Goal: Transaction & Acquisition: Download file/media

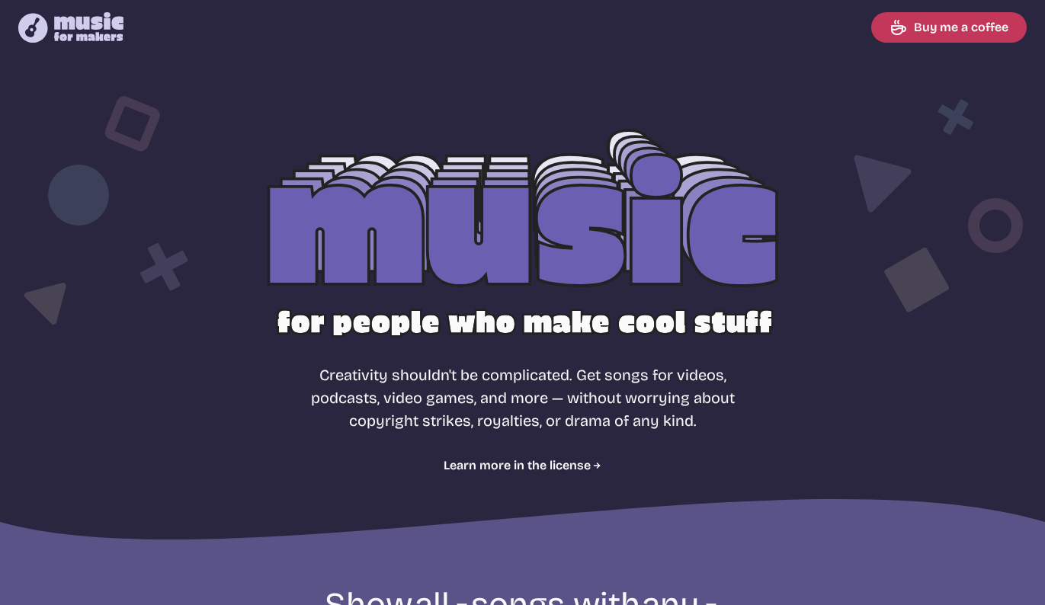
select select "most popular"
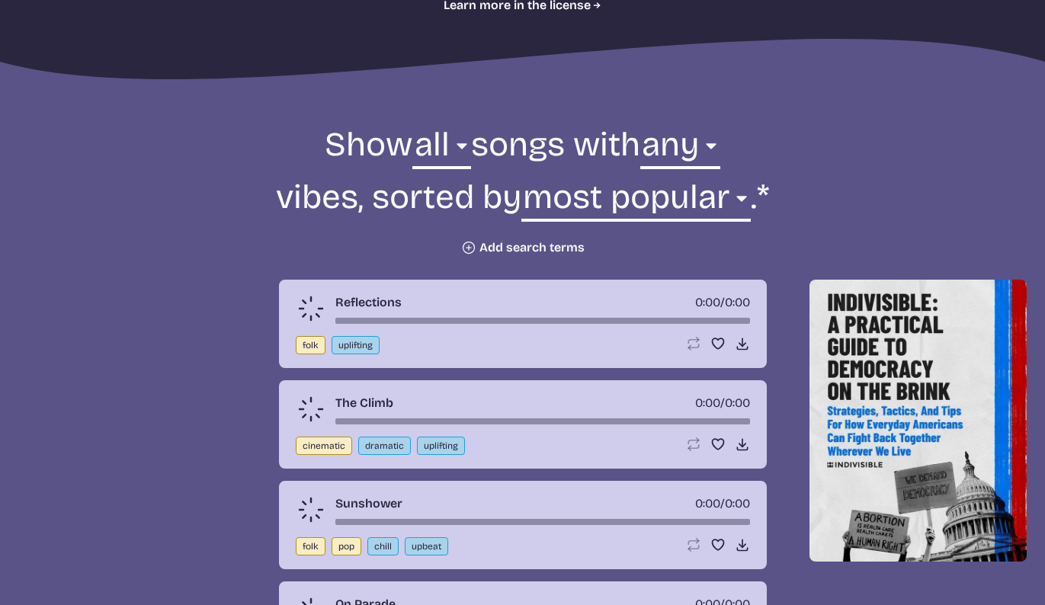
scroll to position [588, 0]
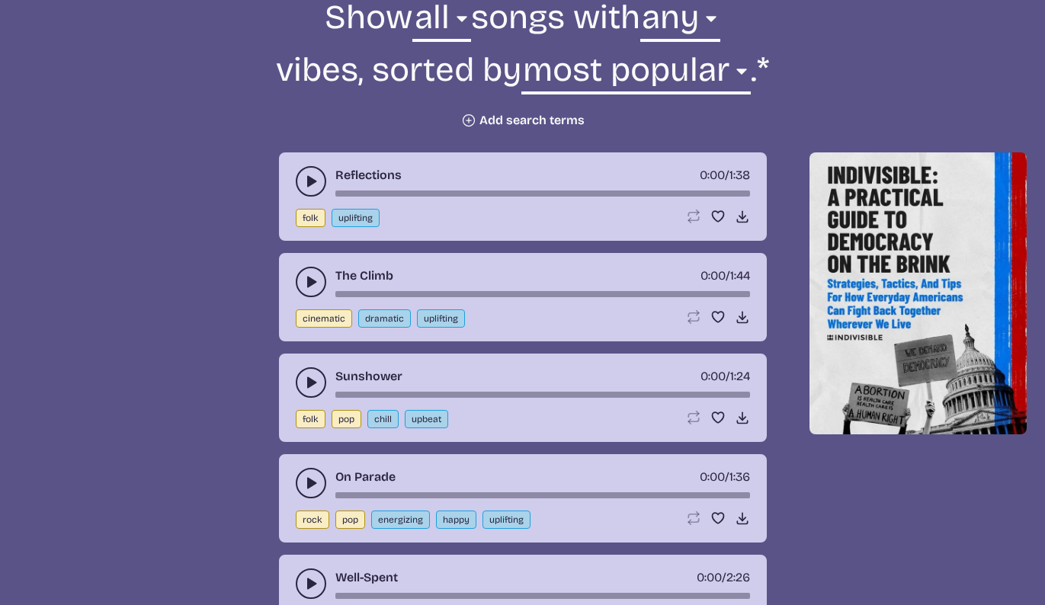
click at [303, 181] on button "play-pause toggle" at bounding box center [311, 181] width 30 height 30
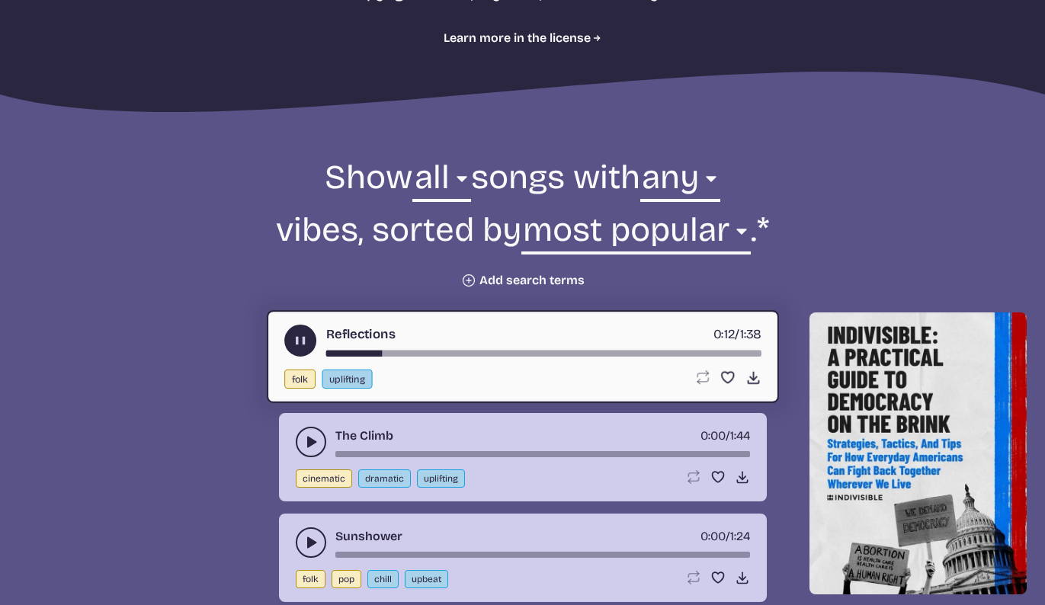
scroll to position [547, 0]
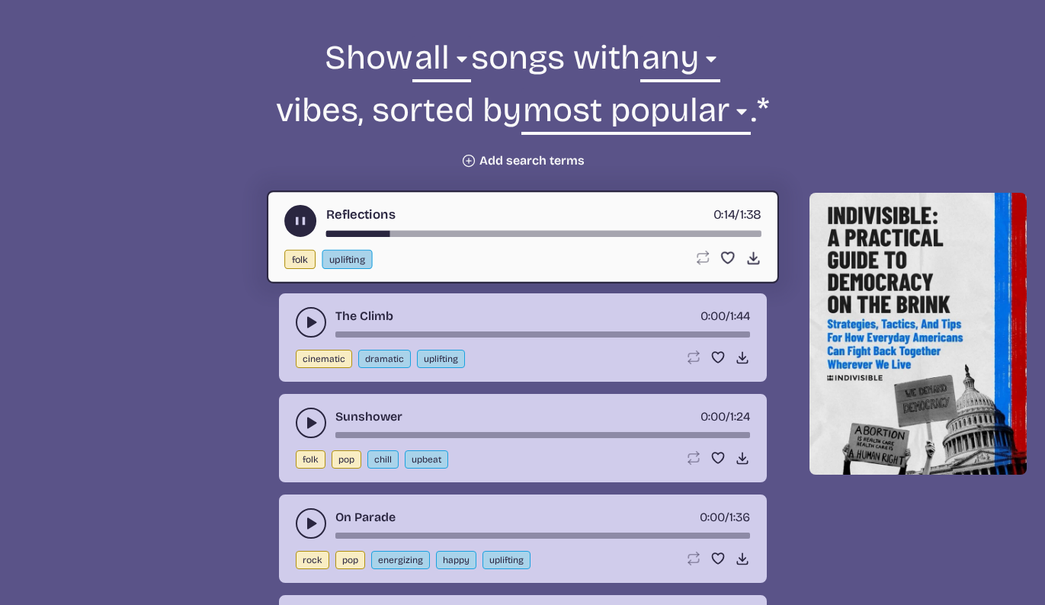
click at [299, 212] on button "play-pause toggle" at bounding box center [300, 221] width 32 height 32
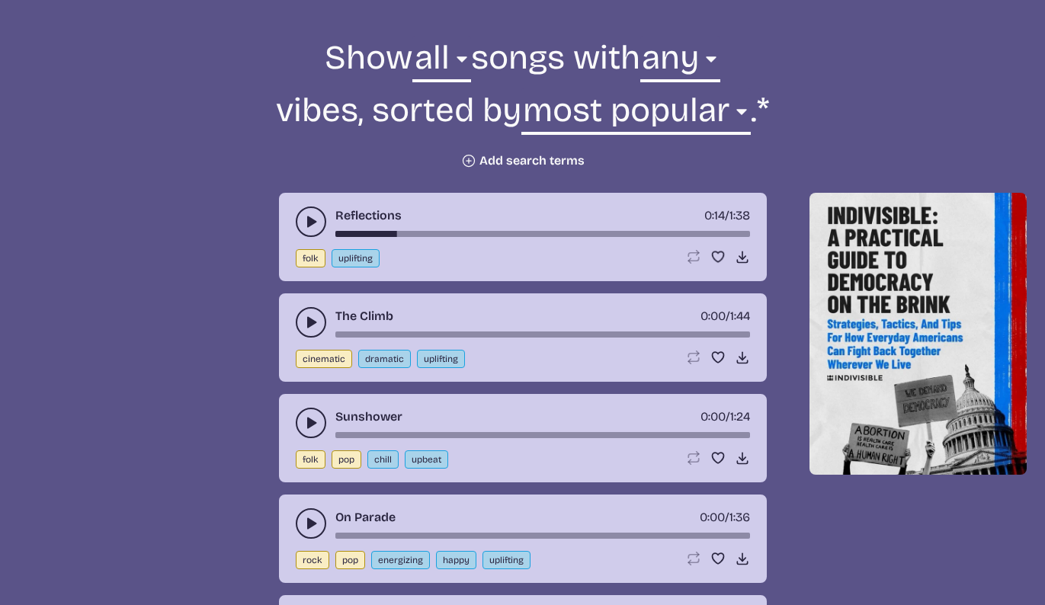
click at [317, 315] on icon "play-pause toggle" at bounding box center [310, 322] width 15 height 15
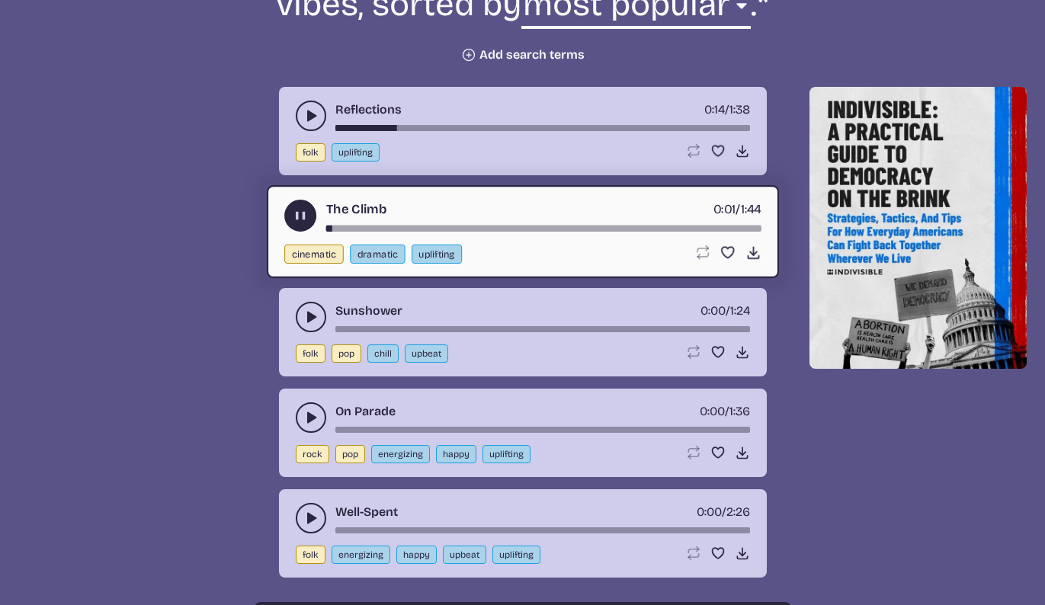
scroll to position [676, 0]
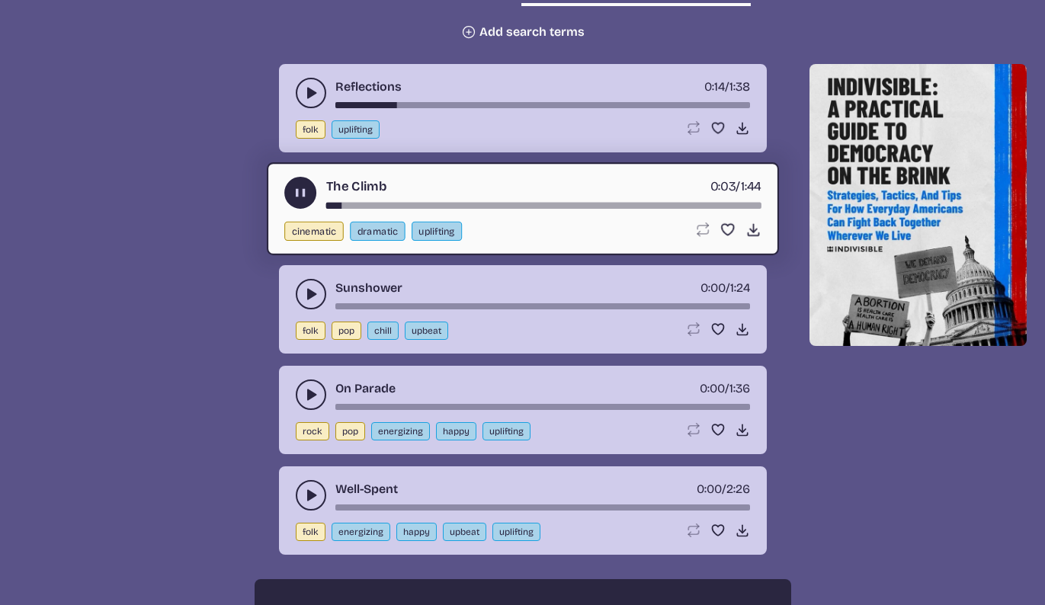
click at [296, 192] on use "play-pause toggle" at bounding box center [300, 193] width 16 height 16
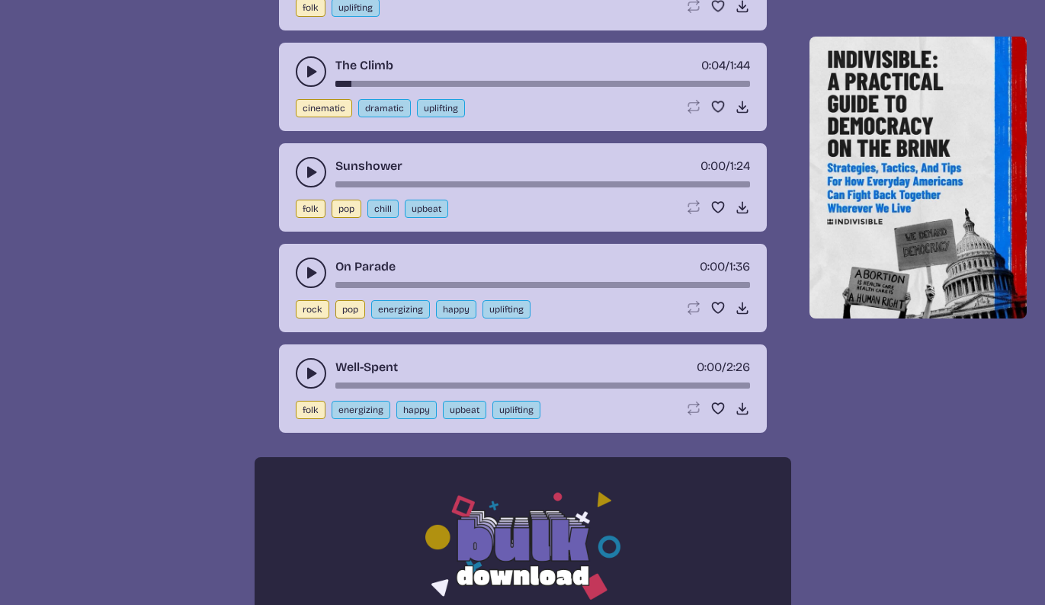
scroll to position [1049, 0]
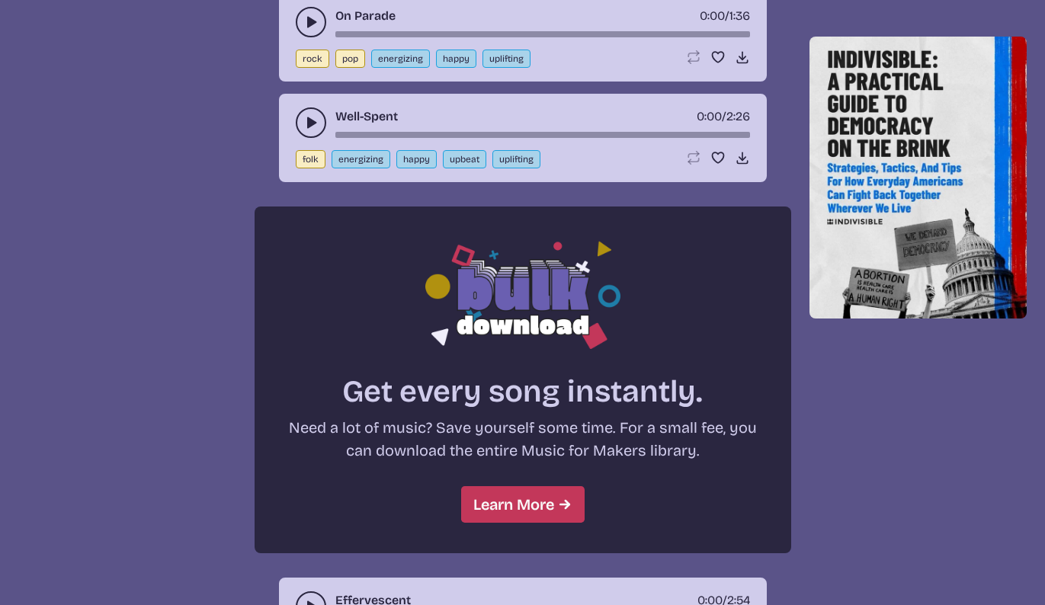
click at [306, 118] on icon "play-pause toggle" at bounding box center [310, 122] width 15 height 15
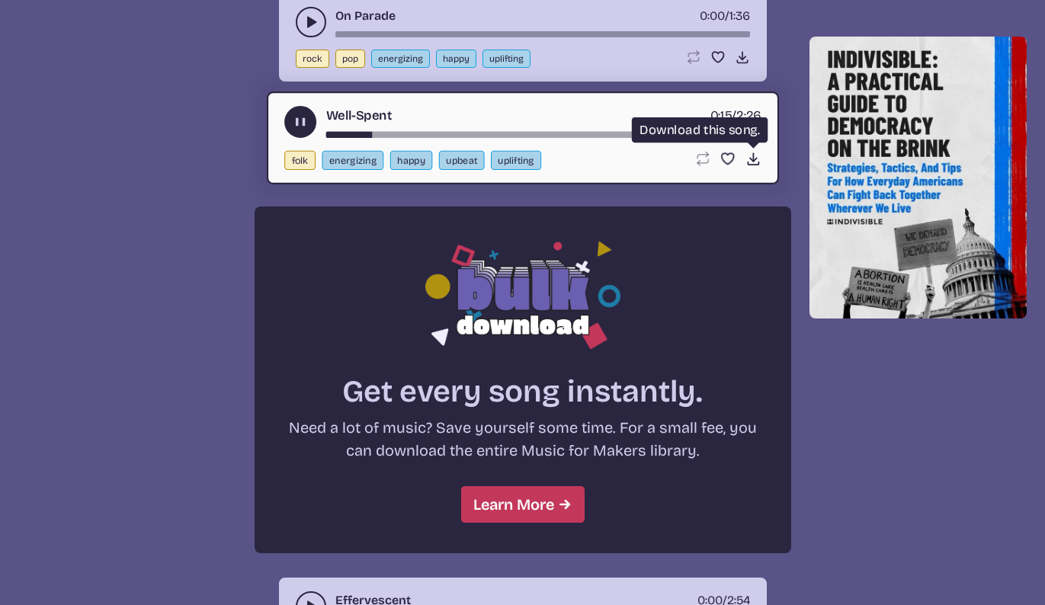
click at [751, 154] on icon "Download song" at bounding box center [753, 159] width 16 height 16
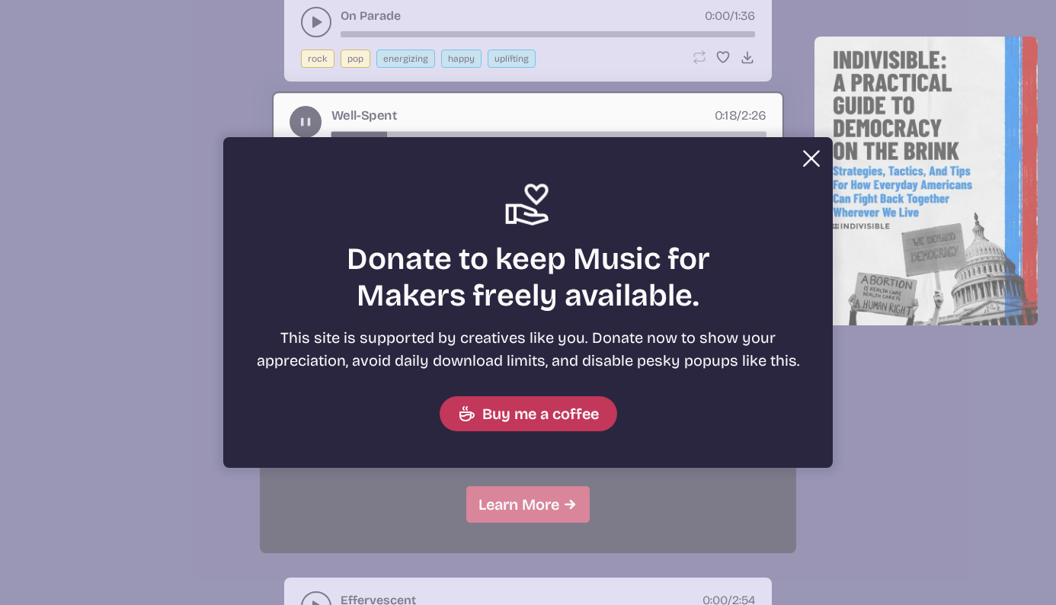
click at [809, 156] on button "Close" at bounding box center [811, 158] width 30 height 30
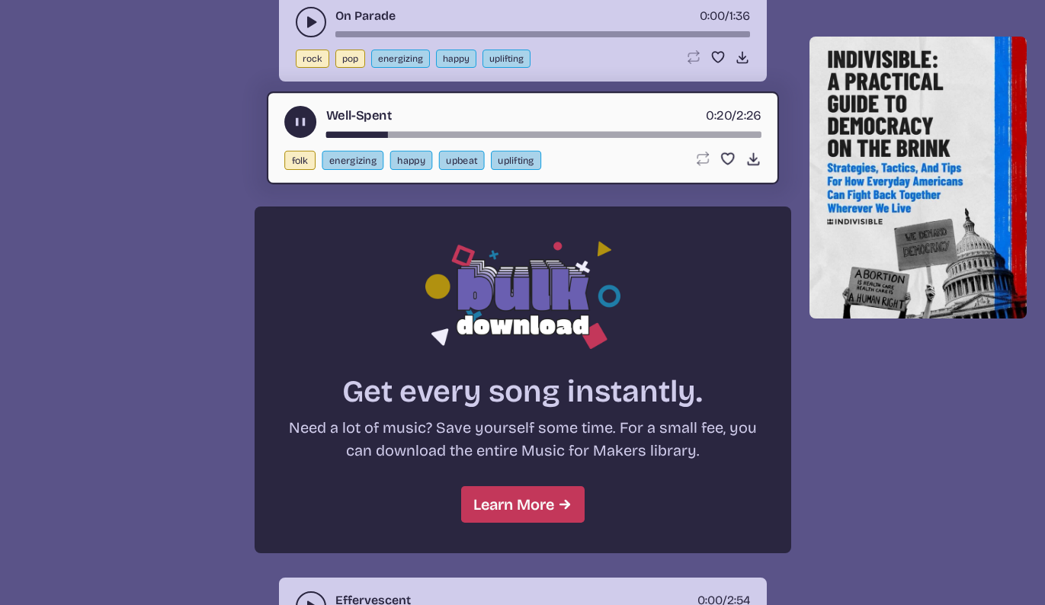
click at [293, 124] on icon "play-pause toggle" at bounding box center [300, 122] width 16 height 16
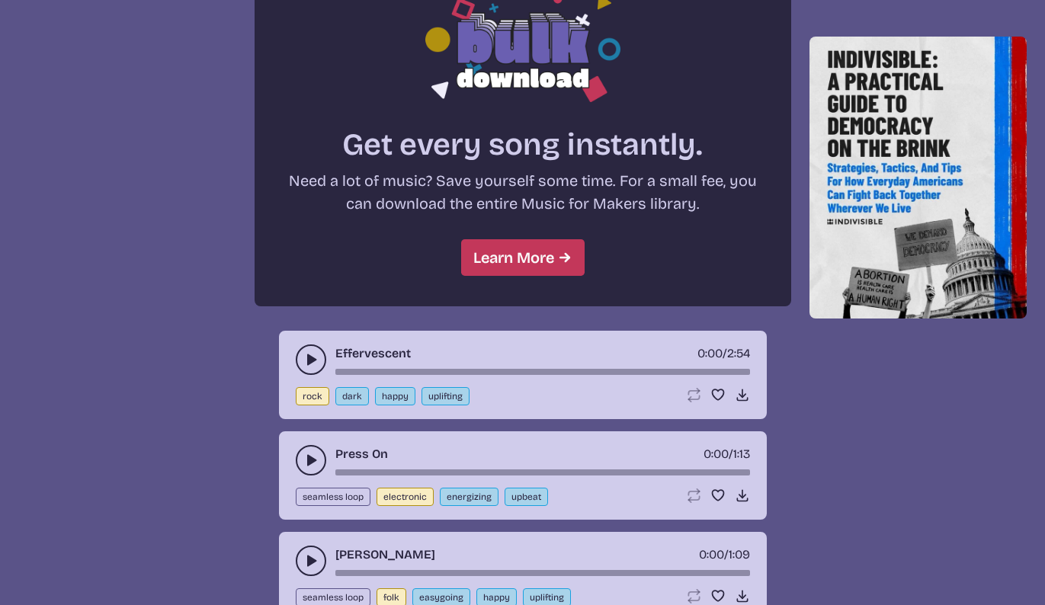
scroll to position [1469, 0]
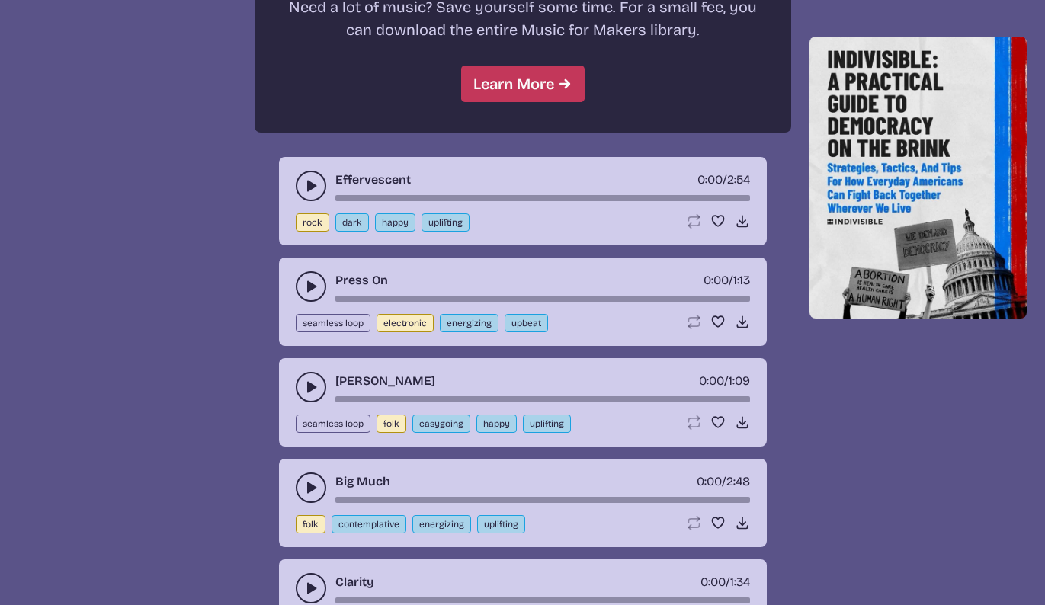
click at [312, 191] on icon "play-pause toggle" at bounding box center [310, 185] width 15 height 15
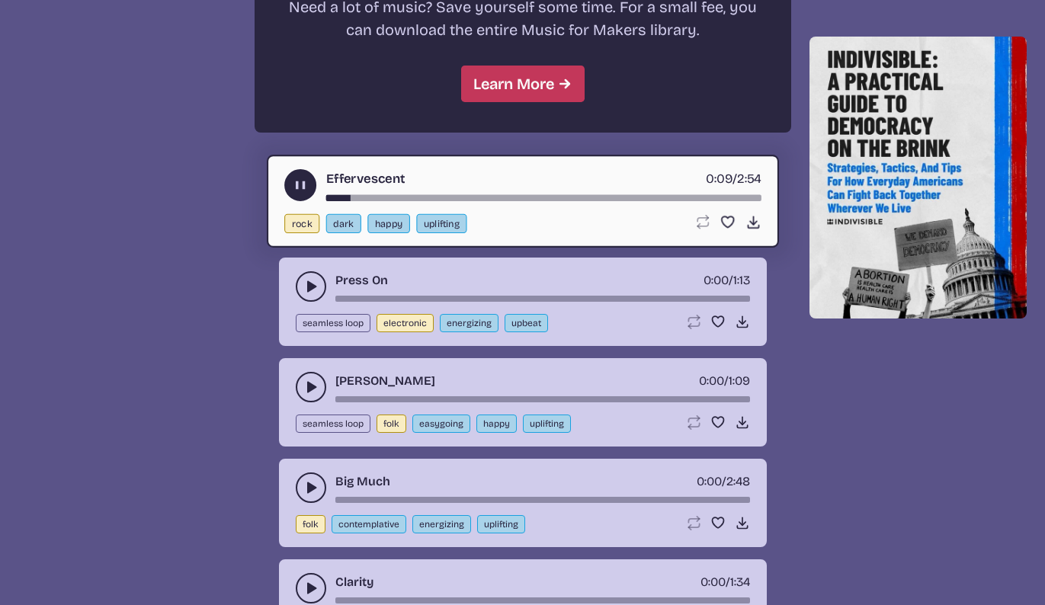
click at [302, 181] on use "play-pause toggle" at bounding box center [300, 186] width 16 height 16
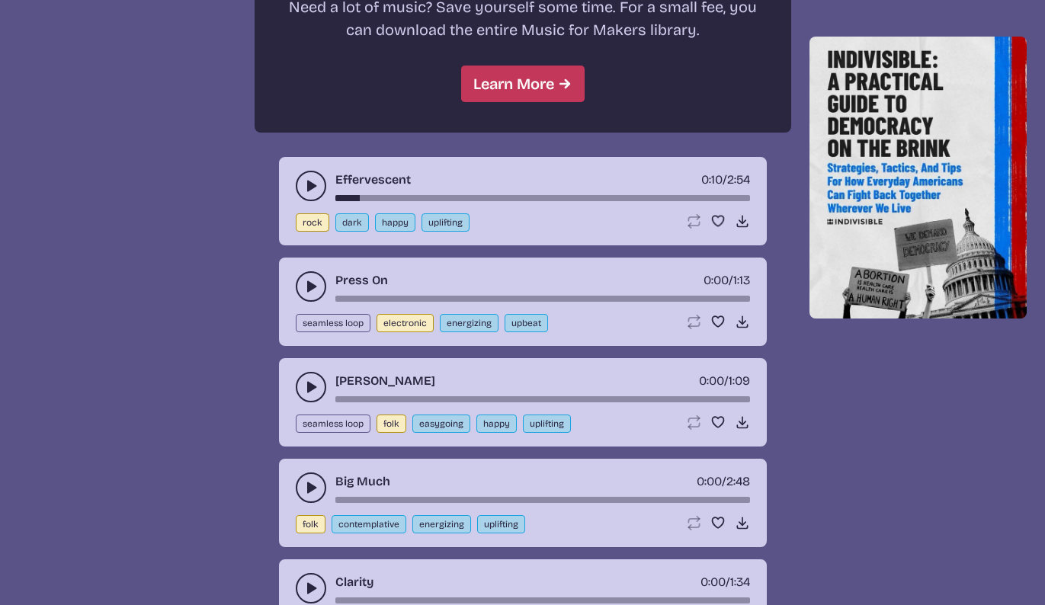
click at [306, 282] on icon "play-pause toggle" at bounding box center [310, 286] width 15 height 15
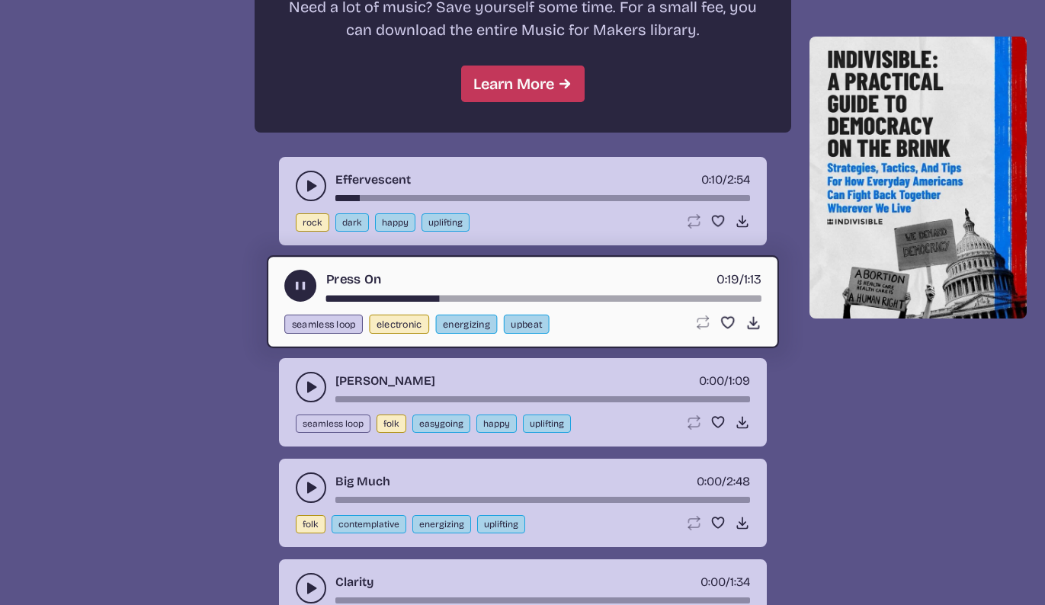
click at [304, 283] on use "play-pause toggle" at bounding box center [300, 286] width 16 height 16
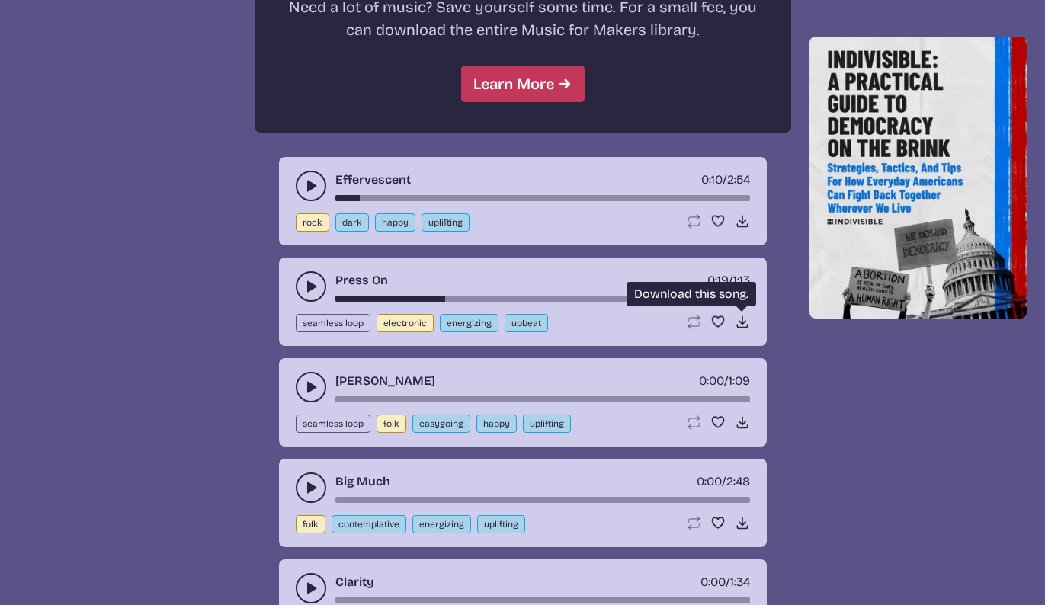
click at [744, 321] on icon "Download song" at bounding box center [742, 321] width 15 height 15
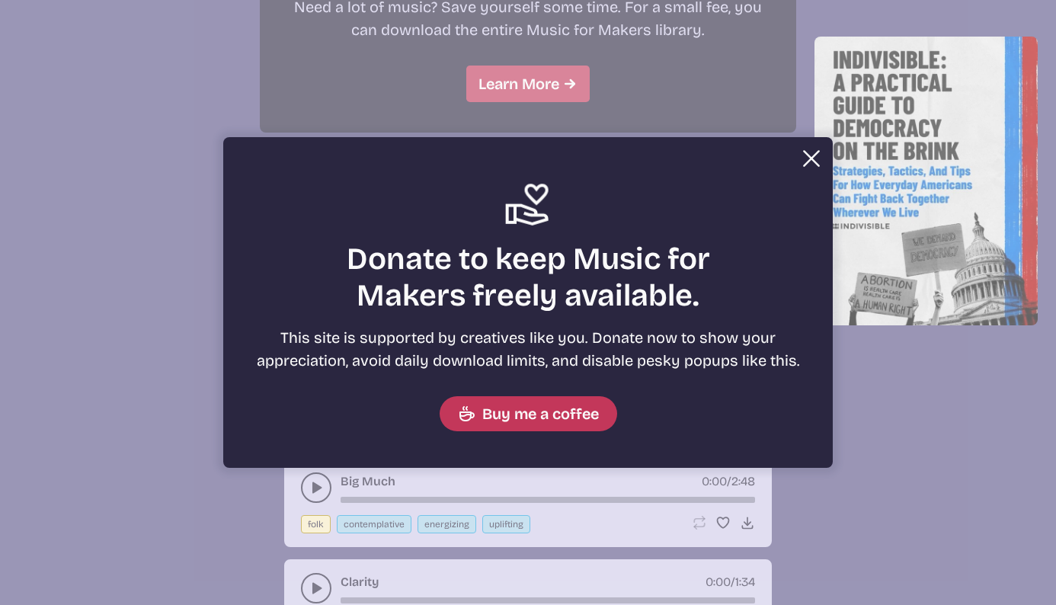
click at [805, 152] on button "Close" at bounding box center [811, 158] width 30 height 30
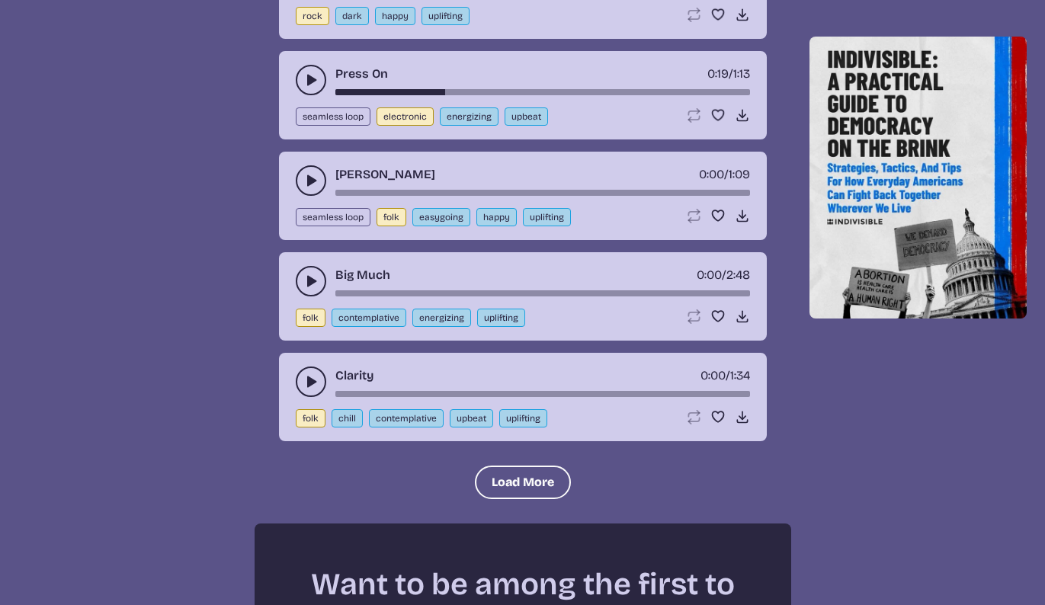
scroll to position [1548, 0]
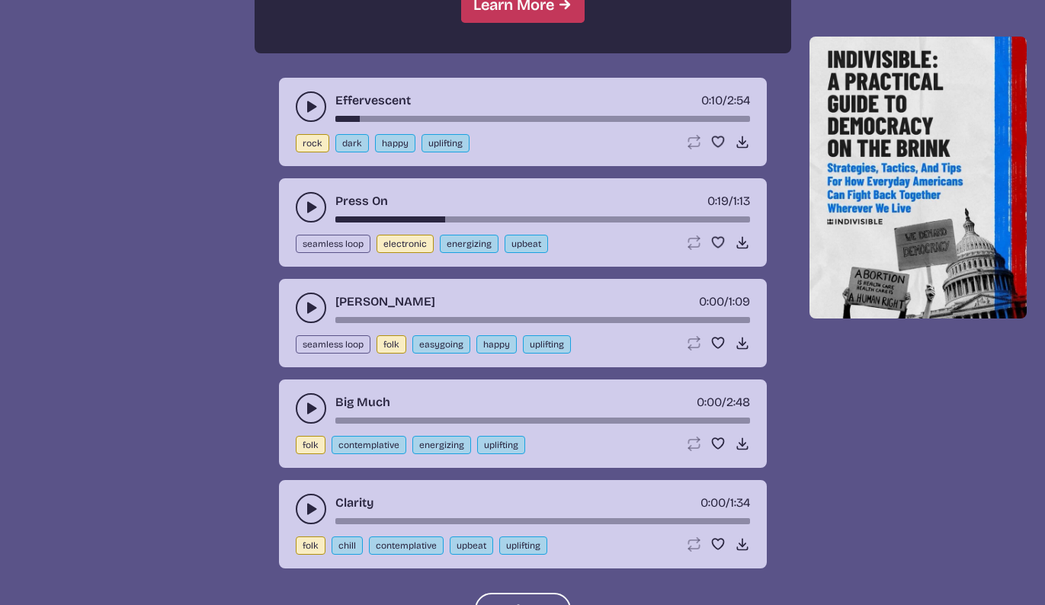
click at [311, 299] on button "play-pause toggle" at bounding box center [311, 308] width 30 height 30
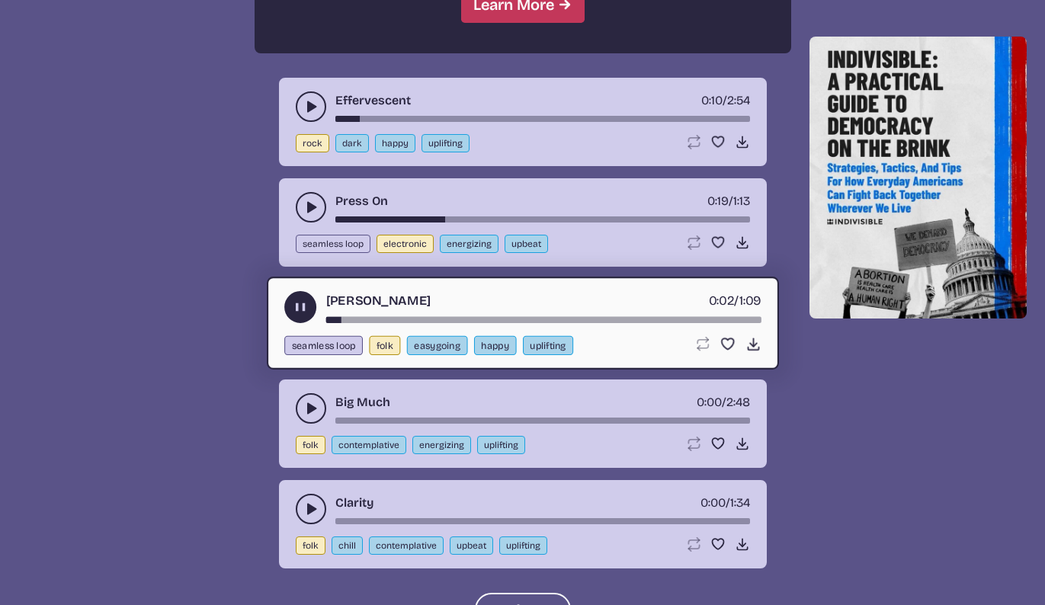
click at [298, 303] on use "play-pause toggle" at bounding box center [300, 307] width 16 height 16
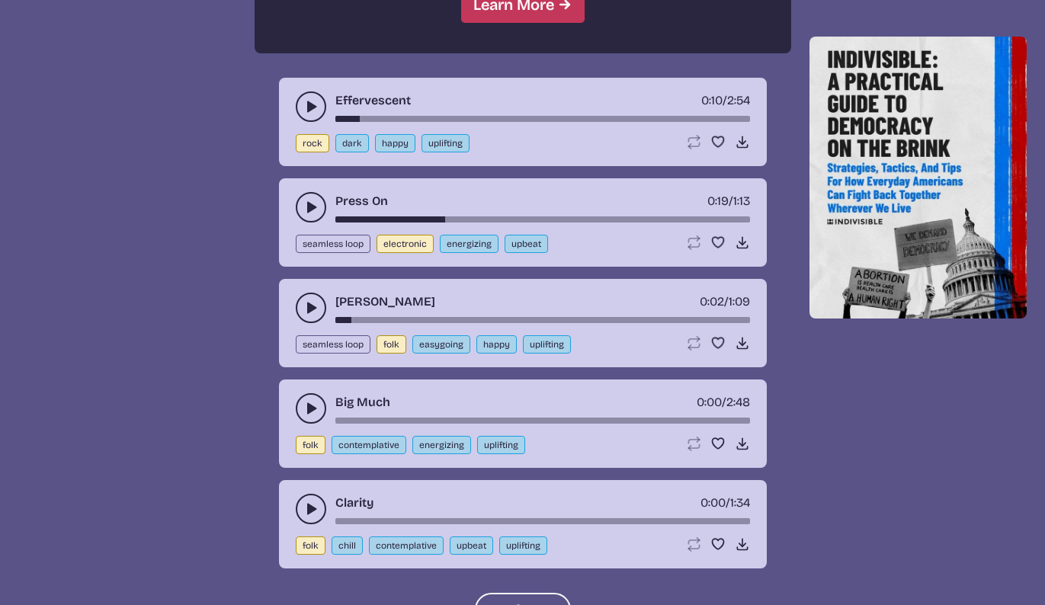
click at [309, 400] on button "play-pause toggle" at bounding box center [311, 408] width 30 height 30
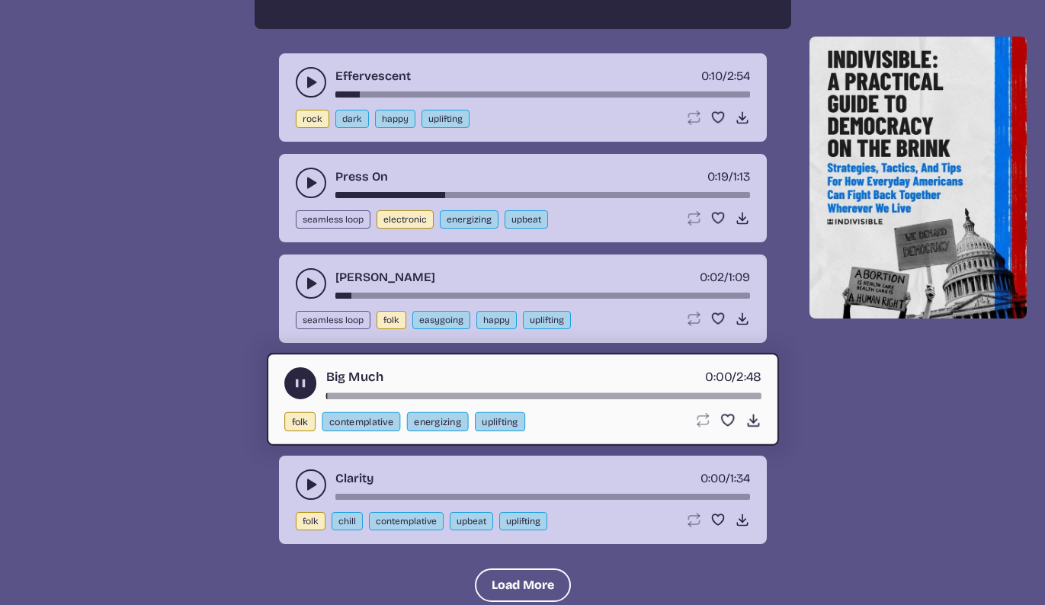
scroll to position [1741, 0]
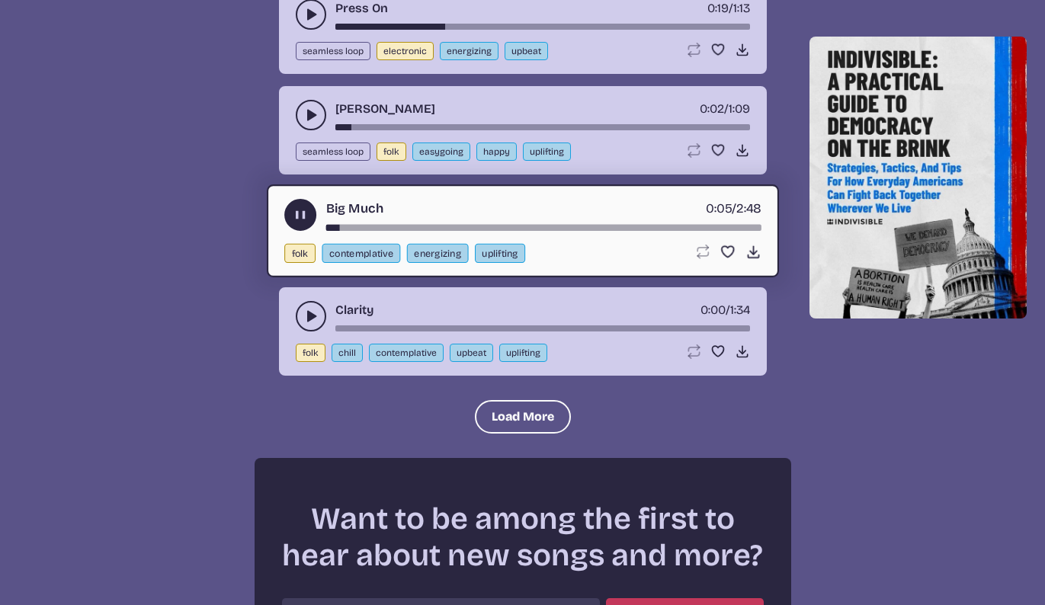
click at [293, 207] on button "play-pause toggle" at bounding box center [300, 215] width 32 height 32
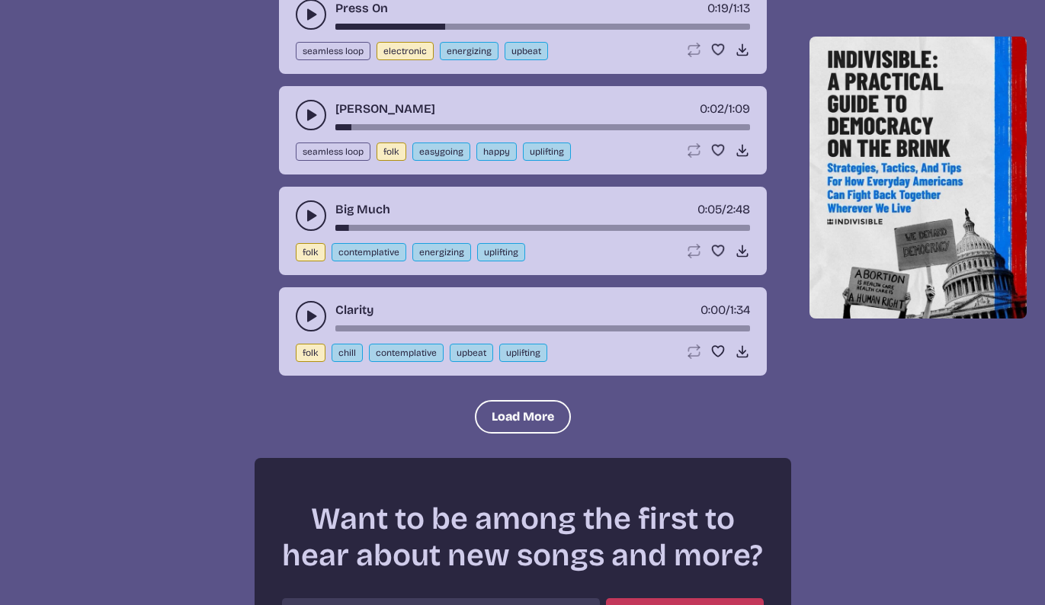
click at [311, 320] on icon "play-pause toggle" at bounding box center [310, 316] width 15 height 15
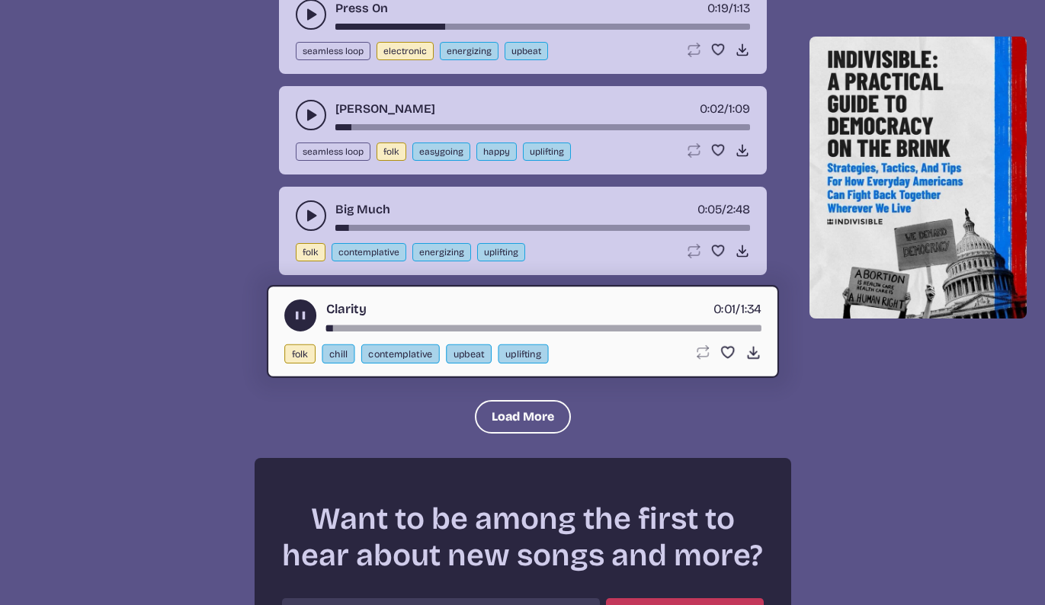
click at [303, 318] on use "play-pause toggle" at bounding box center [300, 316] width 16 height 16
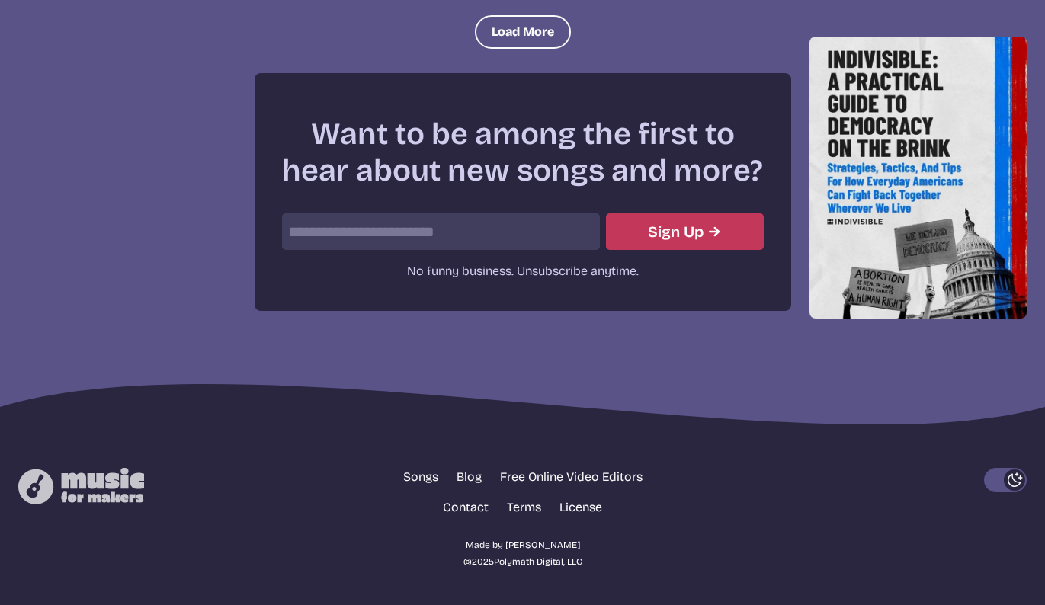
scroll to position [1999, 0]
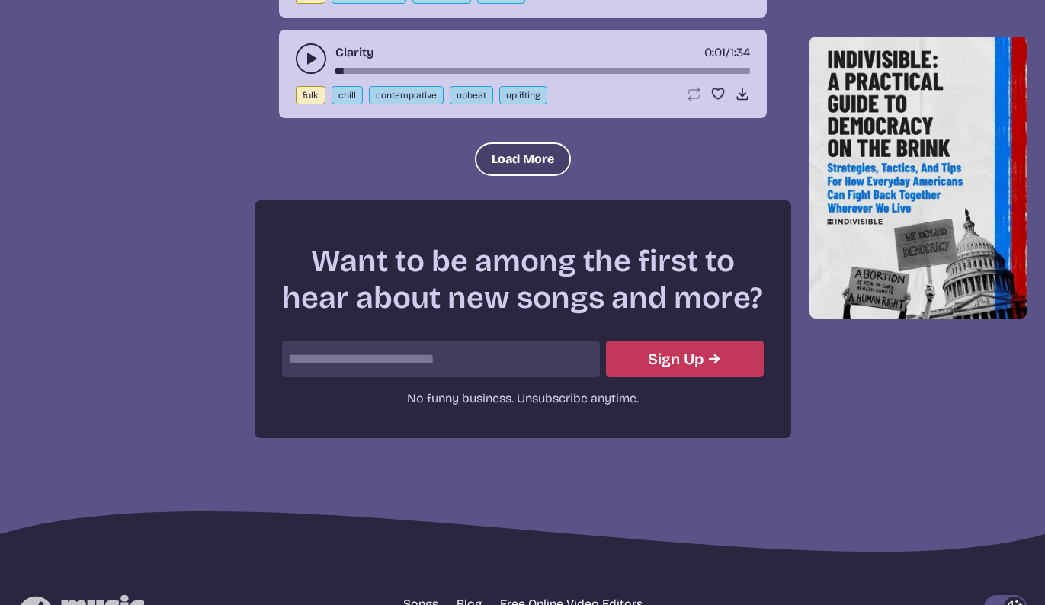
click at [508, 150] on button "Load More" at bounding box center [523, 160] width 96 height 34
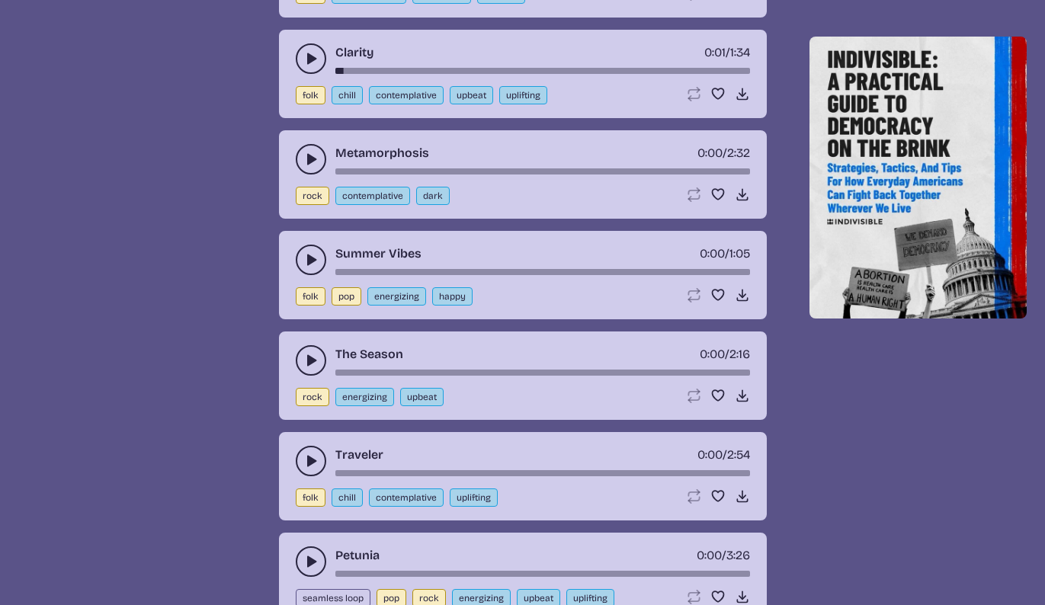
click at [304, 261] on icon "play-pause toggle" at bounding box center [310, 259] width 15 height 15
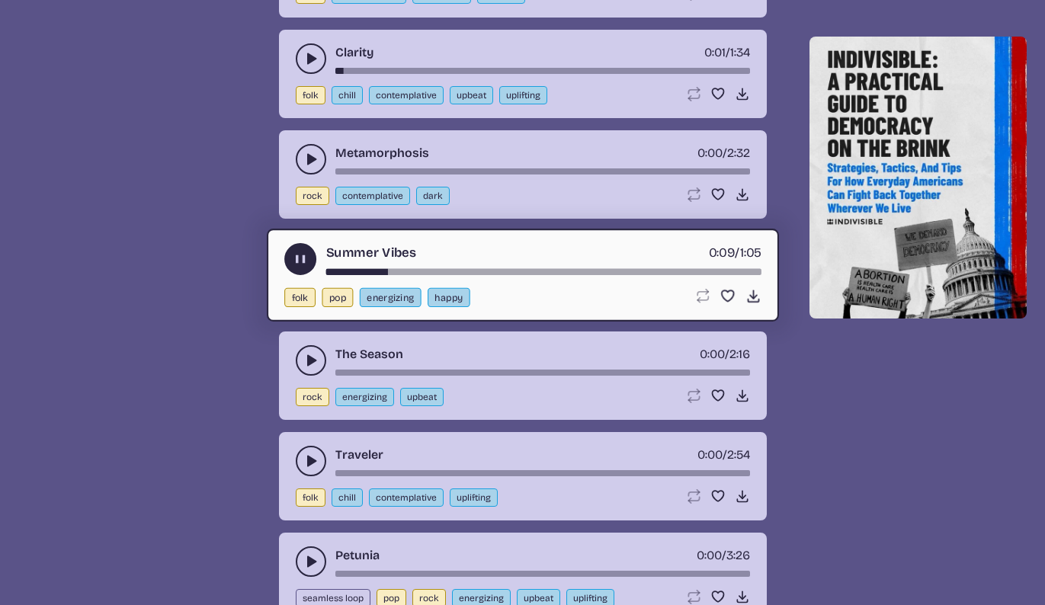
click at [300, 255] on icon "play-pause toggle" at bounding box center [300, 259] width 16 height 16
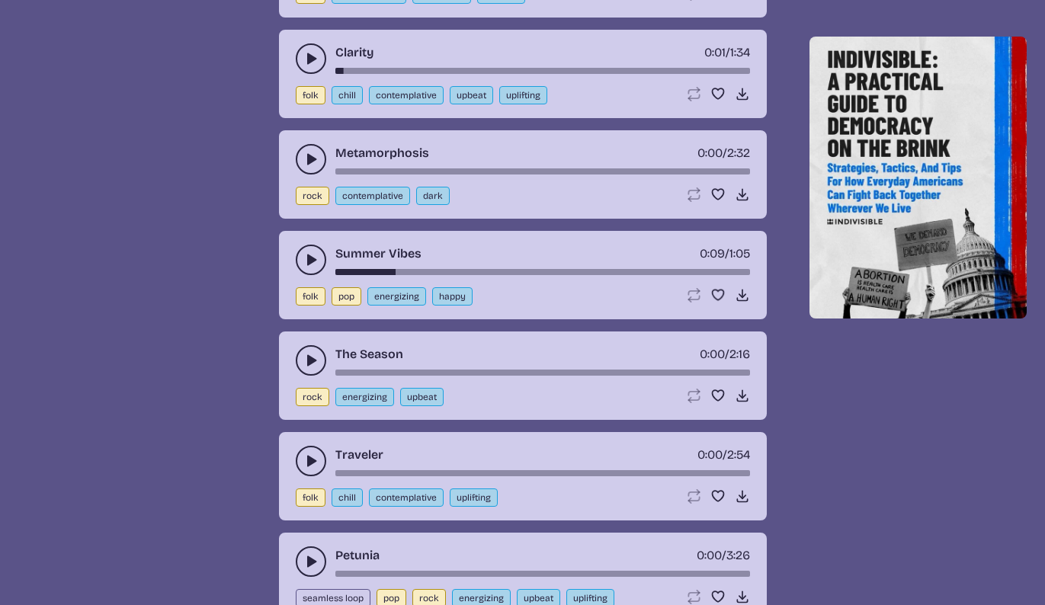
click at [314, 363] on icon "play-pause toggle" at bounding box center [310, 360] width 15 height 15
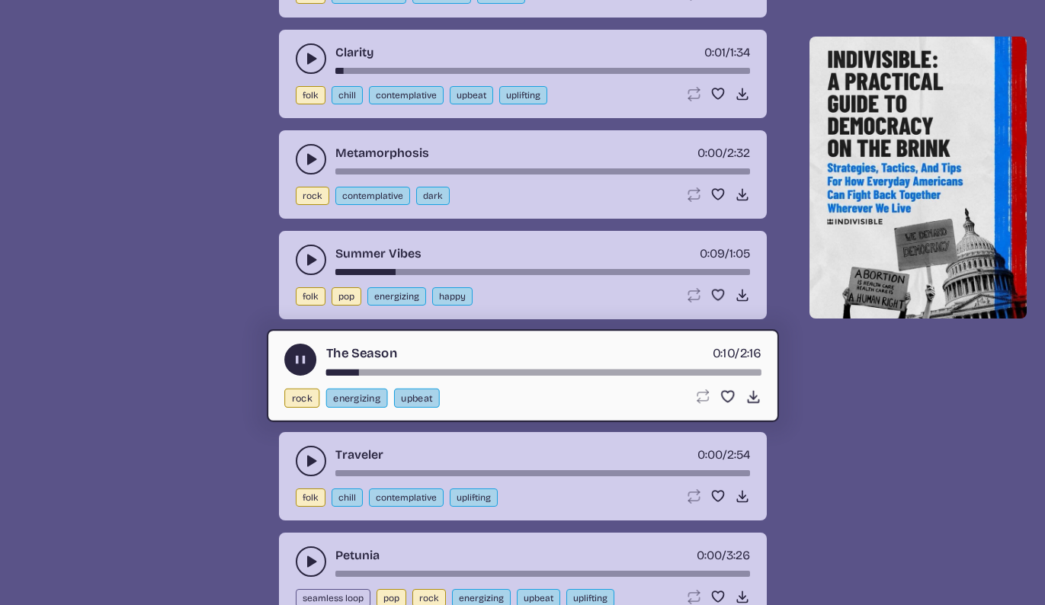
click at [299, 355] on icon "play-pause toggle" at bounding box center [300, 360] width 16 height 16
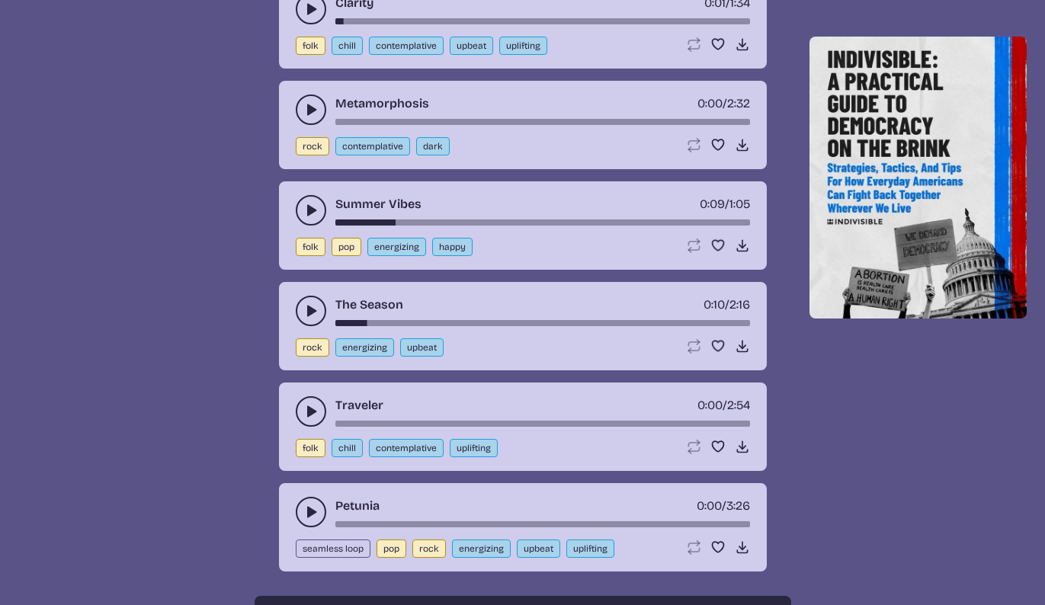
scroll to position [2163, 0]
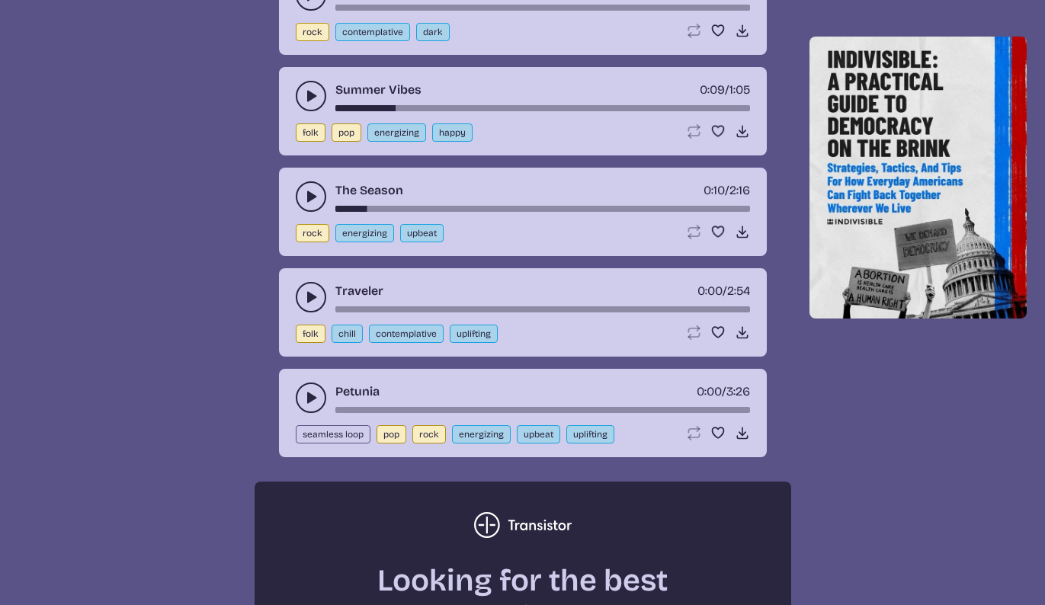
click at [314, 293] on icon "play-pause toggle" at bounding box center [310, 297] width 15 height 15
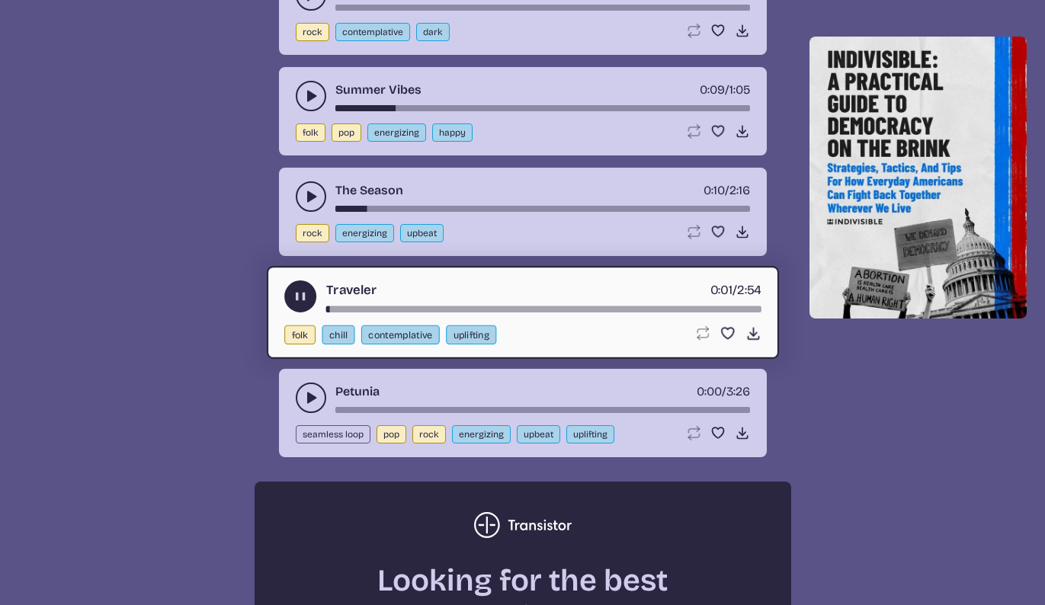
click at [299, 293] on use "play-pause toggle" at bounding box center [300, 297] width 16 height 16
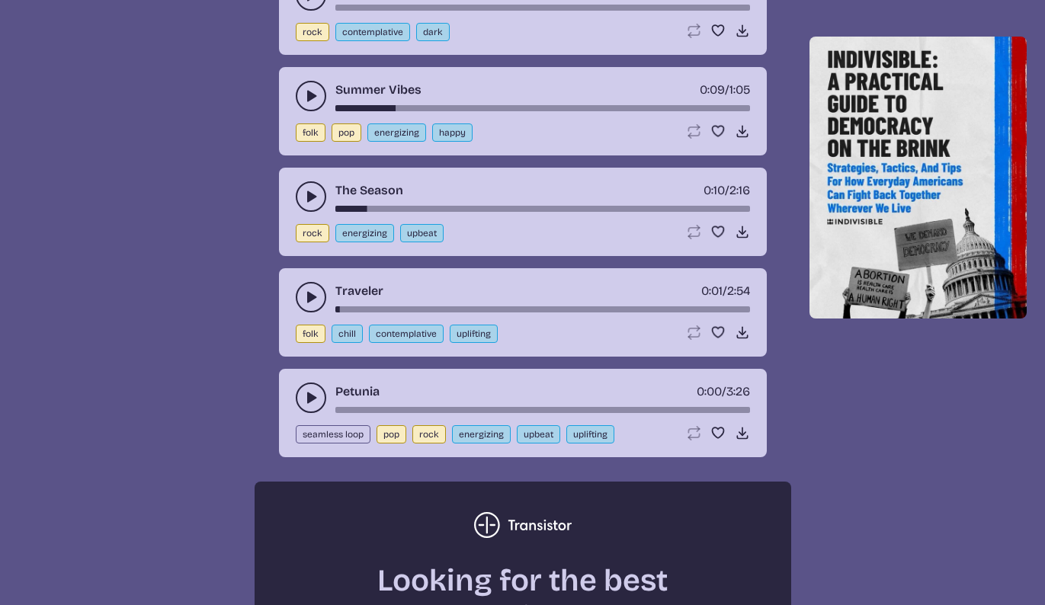
click at [306, 389] on button "play-pause toggle" at bounding box center [311, 398] width 30 height 30
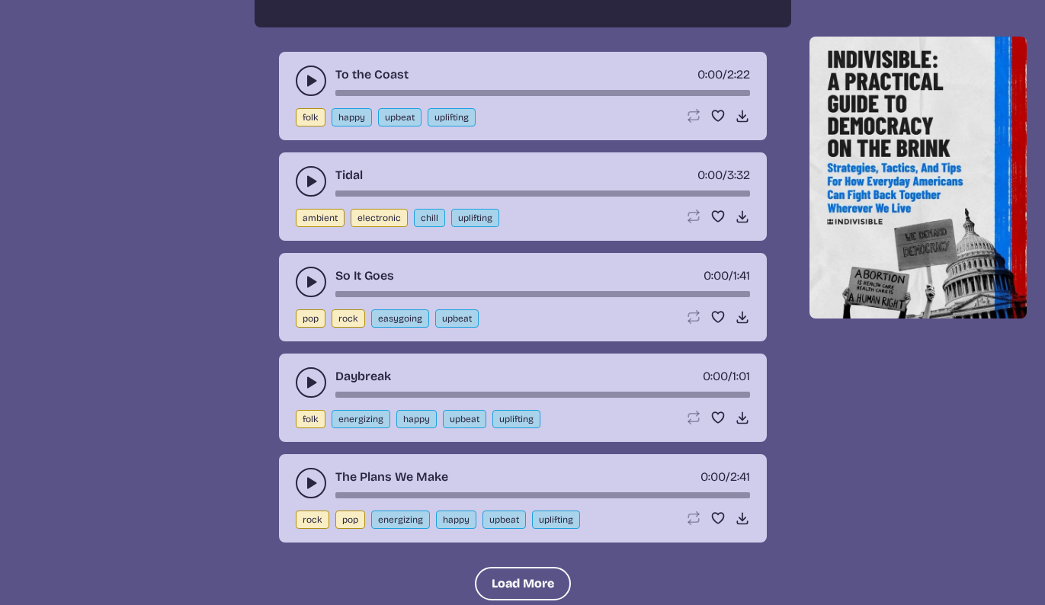
scroll to position [2457, 0]
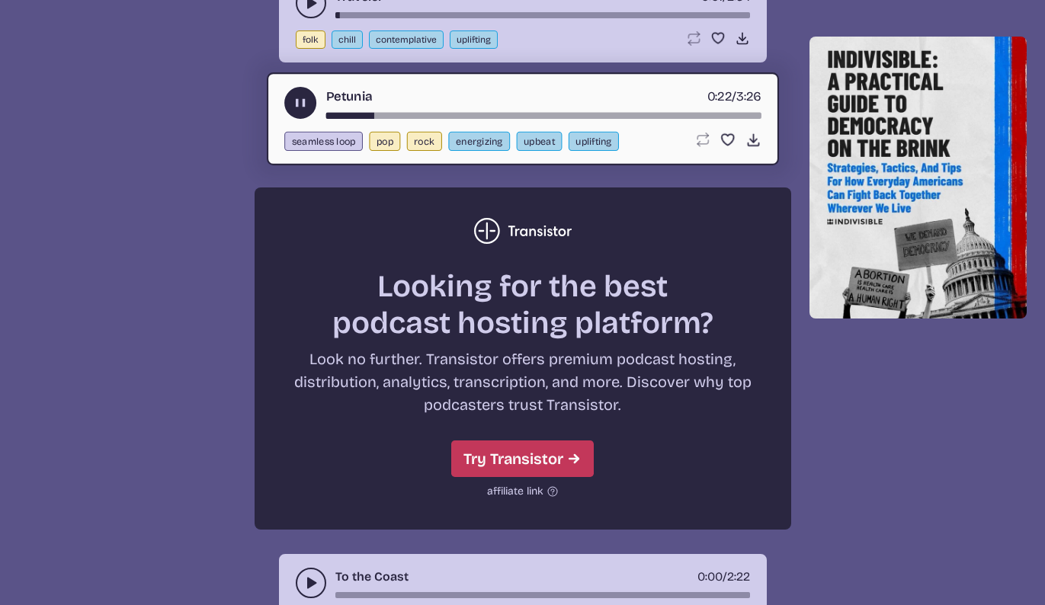
click at [299, 97] on icon "play-pause toggle" at bounding box center [300, 103] width 16 height 16
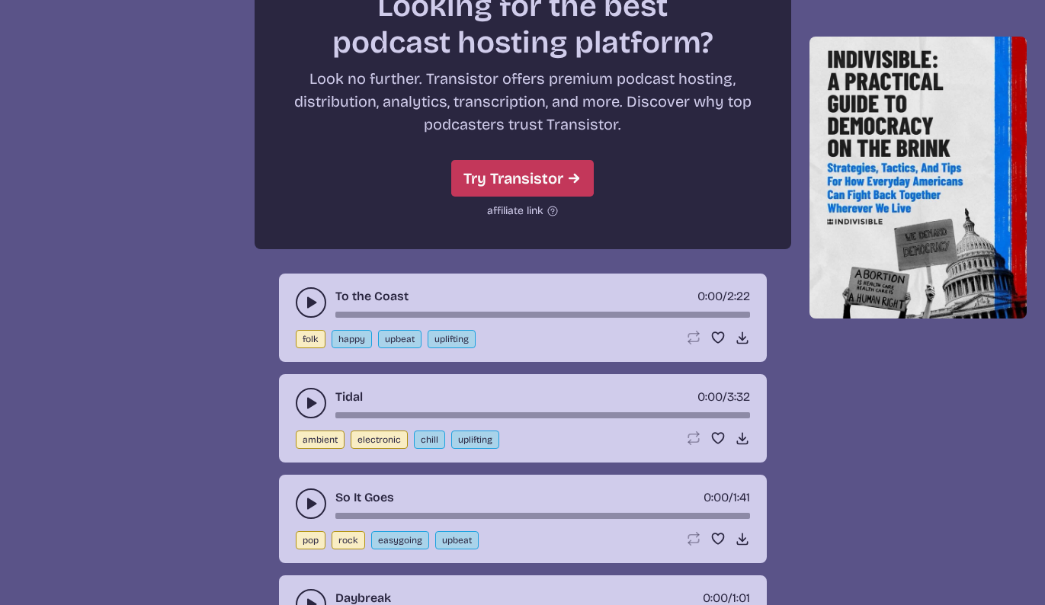
scroll to position [2879, 0]
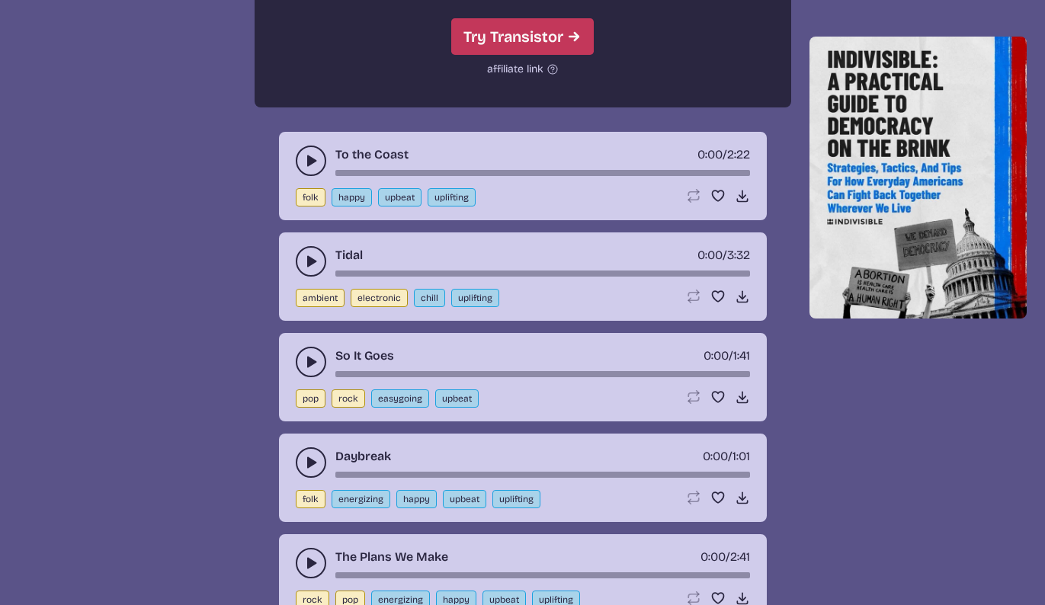
click at [309, 159] on use "play-pause toggle" at bounding box center [310, 160] width 15 height 15
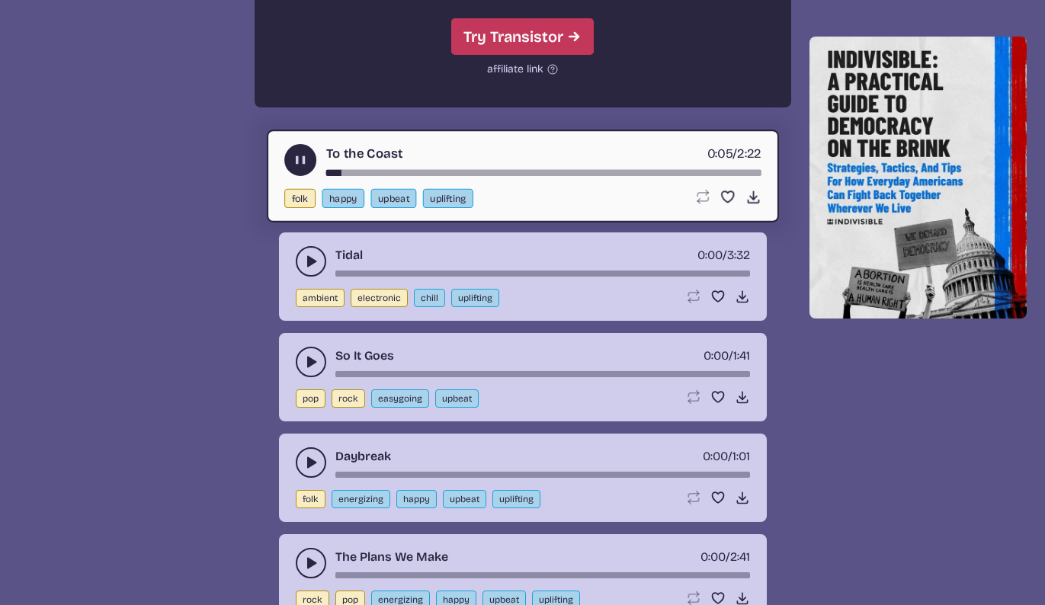
click at [402, 168] on div "To the Coast 0:05 / 2:22" at bounding box center [522, 160] width 477 height 32
click at [420, 171] on div "song-time-bar" at bounding box center [542, 173] width 435 height 6
click at [504, 173] on div "song-time-bar" at bounding box center [542, 173] width 435 height 6
click at [296, 157] on use "play-pause toggle" at bounding box center [300, 160] width 16 height 16
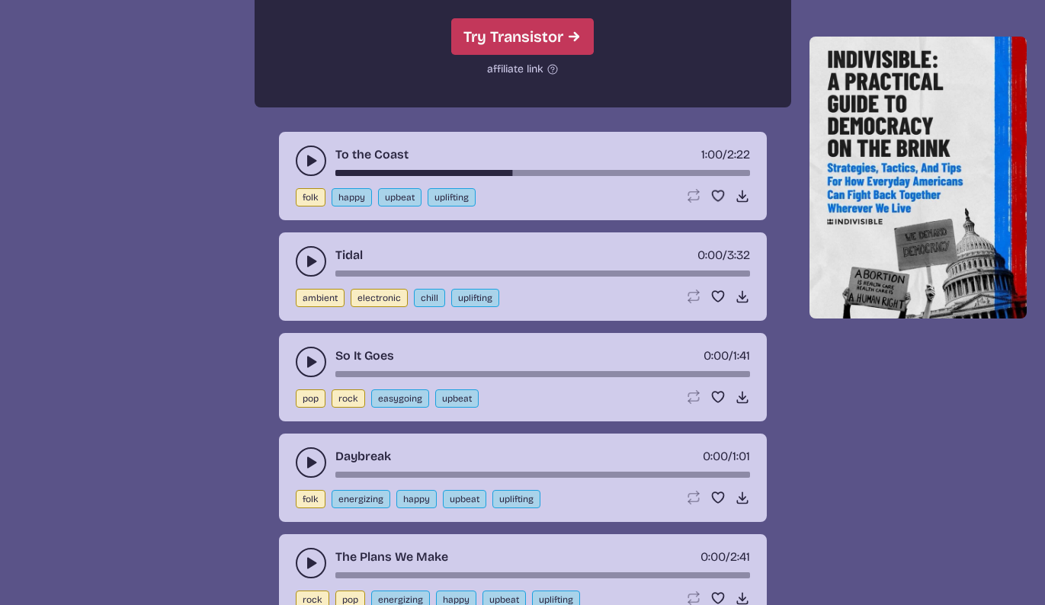
click at [306, 249] on button "play-pause toggle" at bounding box center [311, 261] width 30 height 30
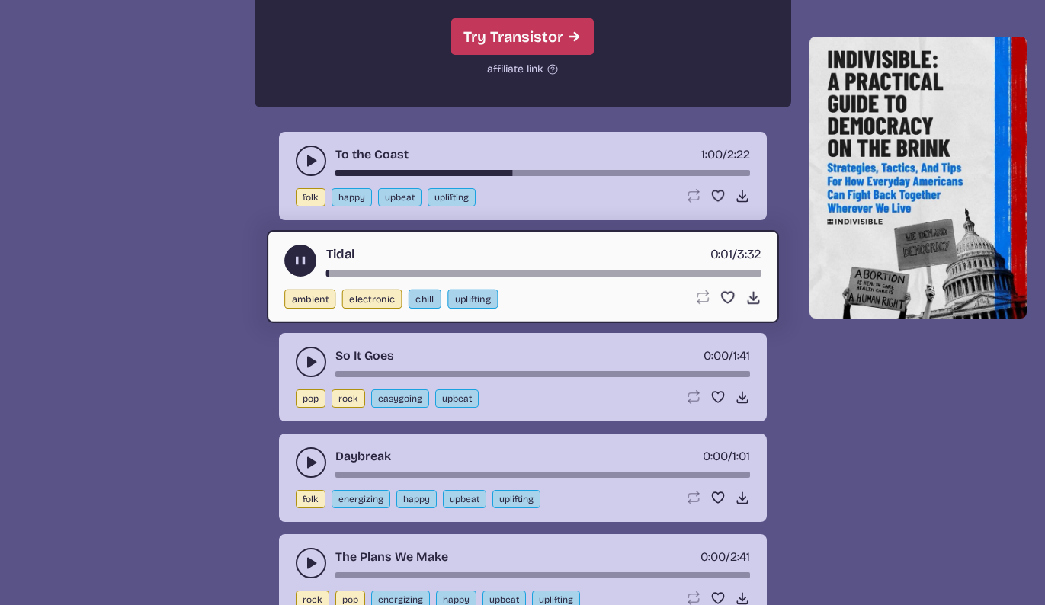
click at [439, 274] on div "song-time-bar" at bounding box center [542, 274] width 435 height 6
click at [297, 255] on icon "play-pause toggle" at bounding box center [300, 261] width 16 height 16
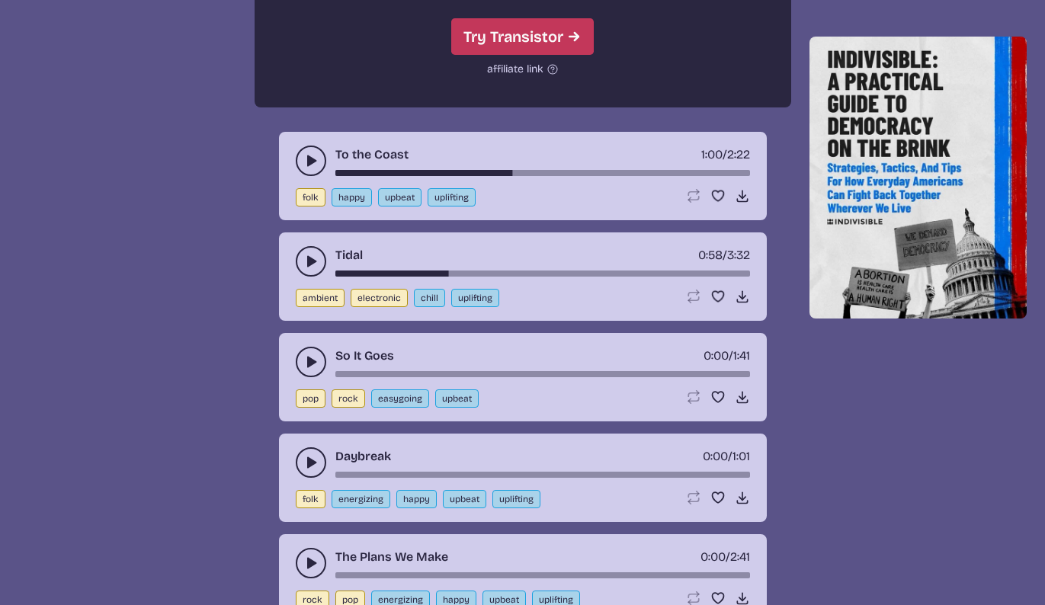
click at [306, 363] on icon "play-pause toggle" at bounding box center [310, 361] width 15 height 15
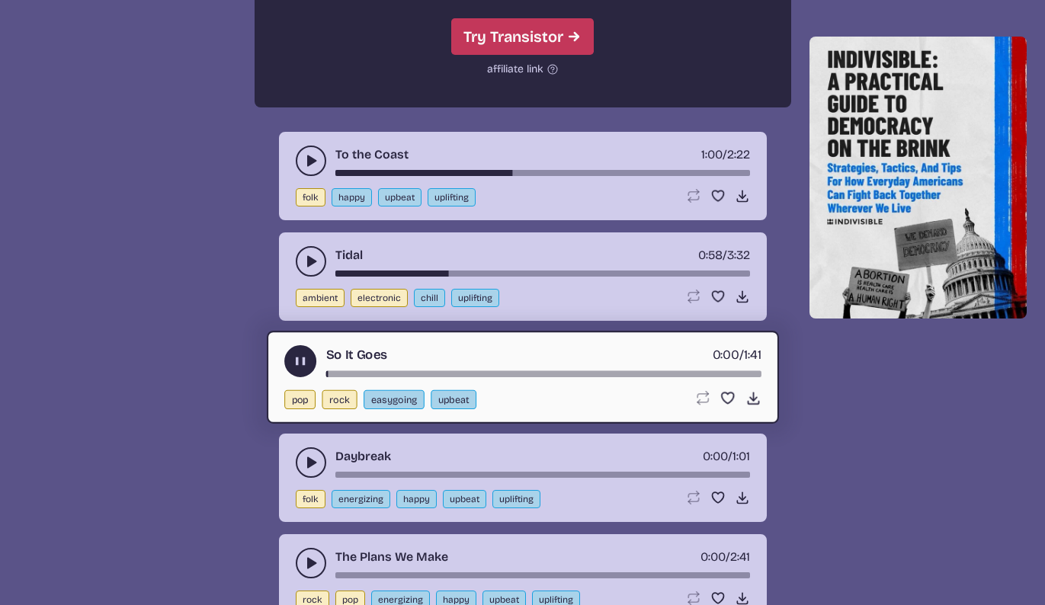
click at [421, 376] on div "song-time-bar" at bounding box center [542, 374] width 435 height 6
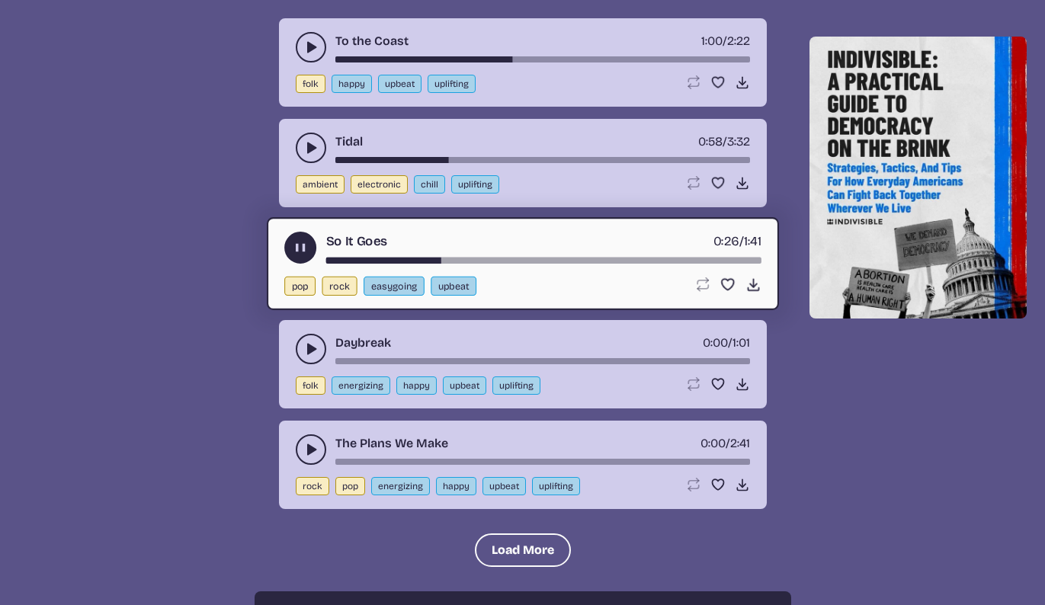
click at [301, 245] on use "play-pause toggle" at bounding box center [300, 248] width 16 height 16
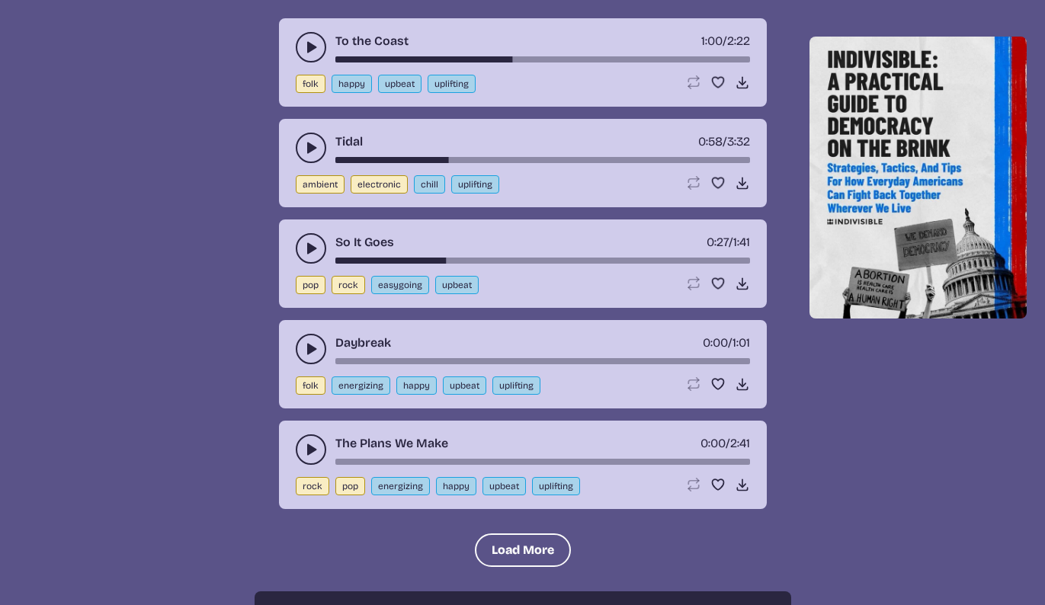
click at [308, 339] on button "play-pause toggle" at bounding box center [311, 349] width 30 height 30
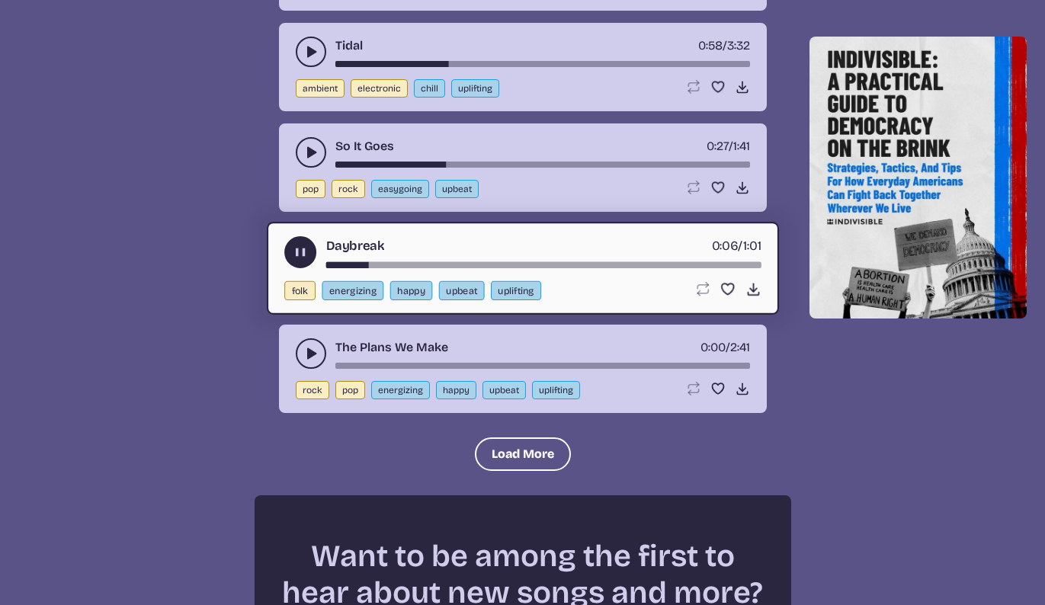
scroll to position [3113, 0]
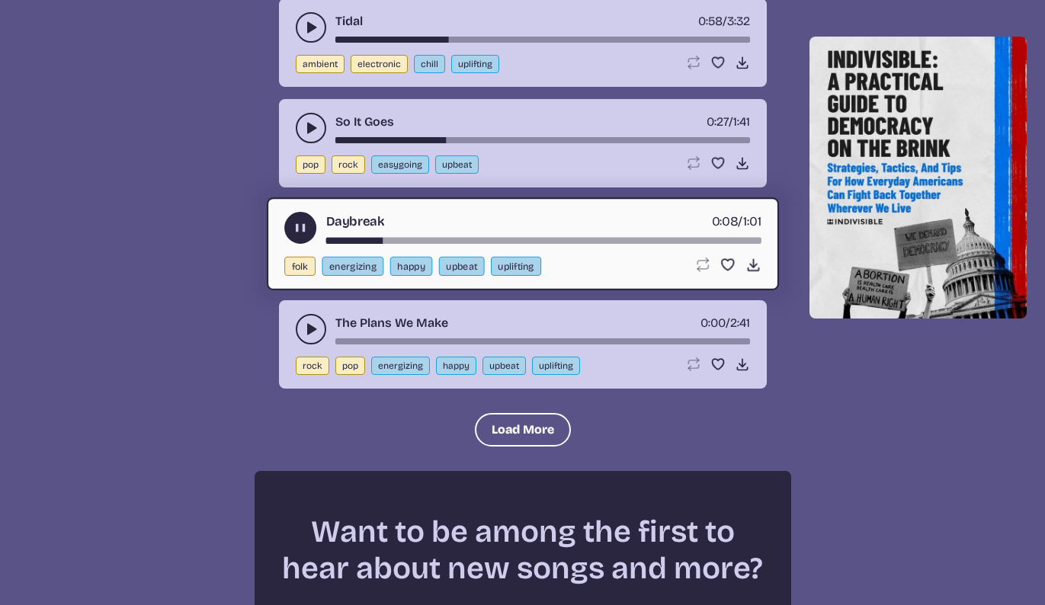
click at [296, 224] on use "play-pause toggle" at bounding box center [300, 228] width 16 height 16
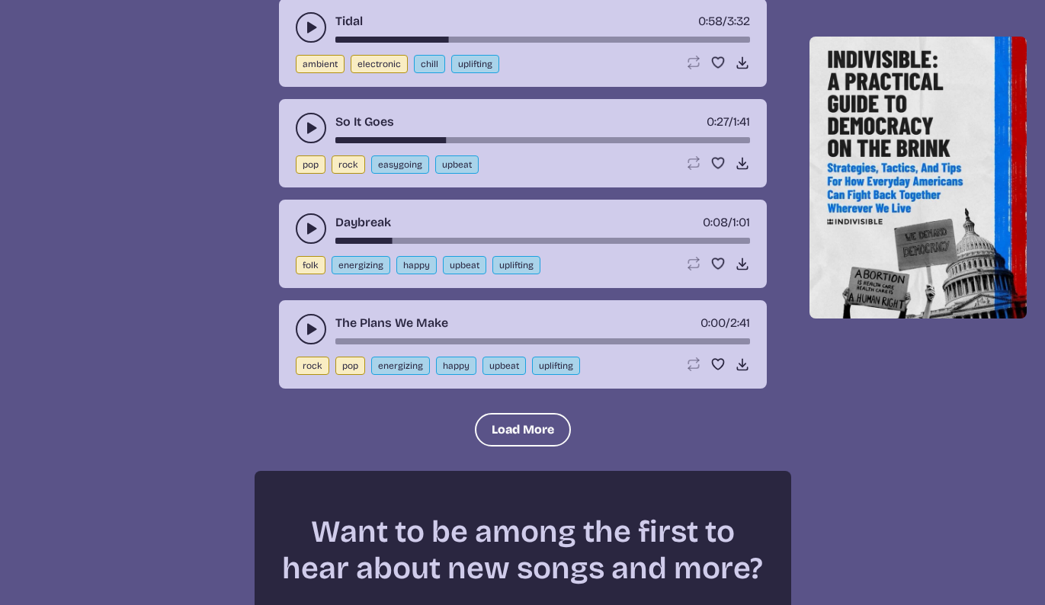
click at [309, 324] on icon "play-pause toggle" at bounding box center [310, 329] width 15 height 15
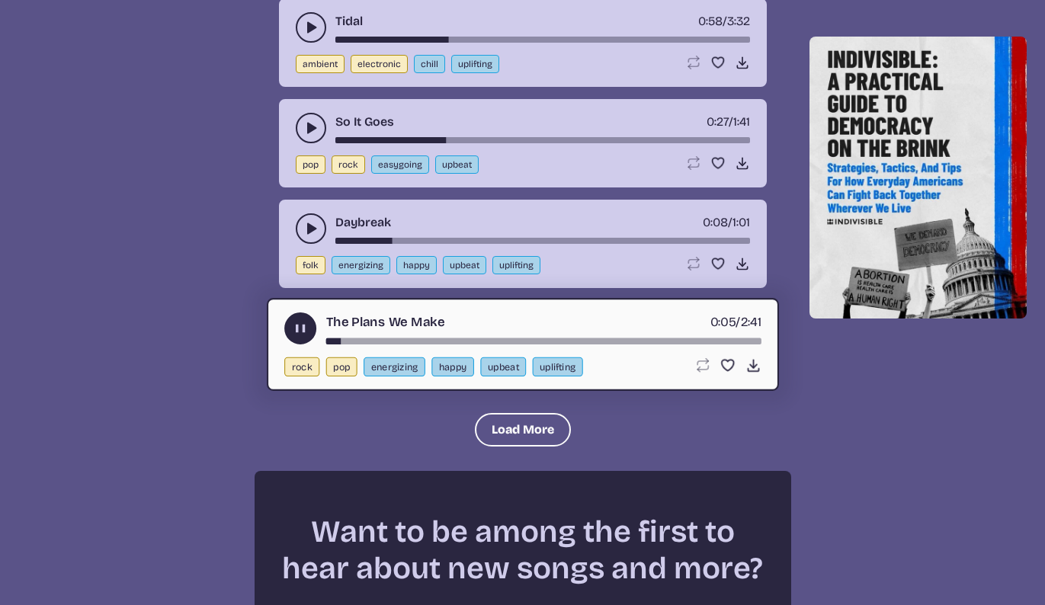
click at [386, 338] on div "The Plans We Make 0:05 / 2:41" at bounding box center [522, 328] width 477 height 32
click at [399, 341] on div "song-time-bar" at bounding box center [542, 341] width 435 height 6
click at [291, 324] on button "play-pause toggle" at bounding box center [300, 328] width 32 height 32
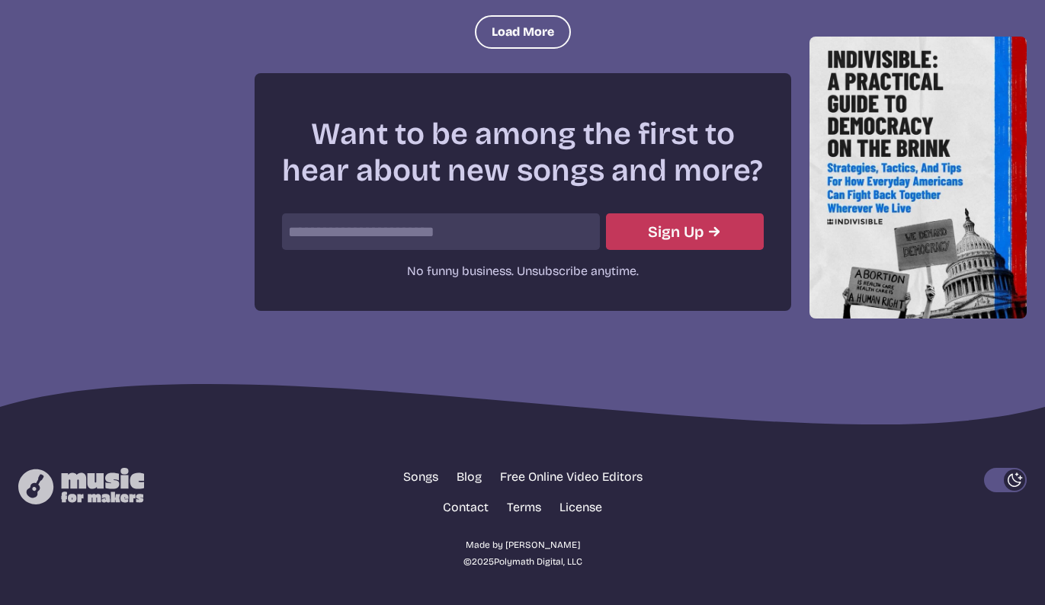
scroll to position [3393, 0]
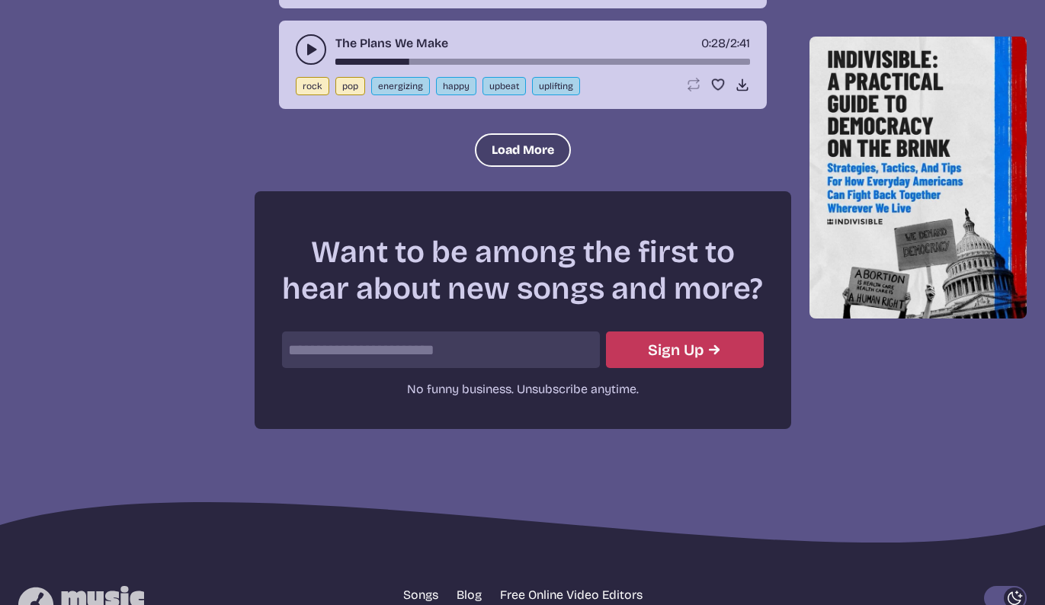
click at [527, 155] on button "Load More" at bounding box center [523, 150] width 96 height 34
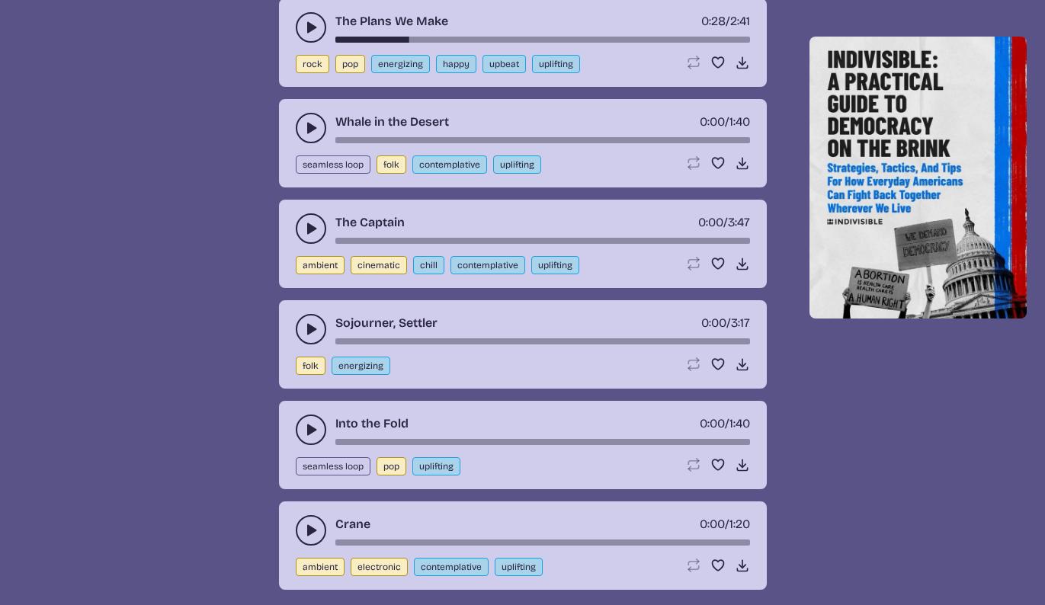
scroll to position [3485, 0]
